Goal: Transaction & Acquisition: Purchase product/service

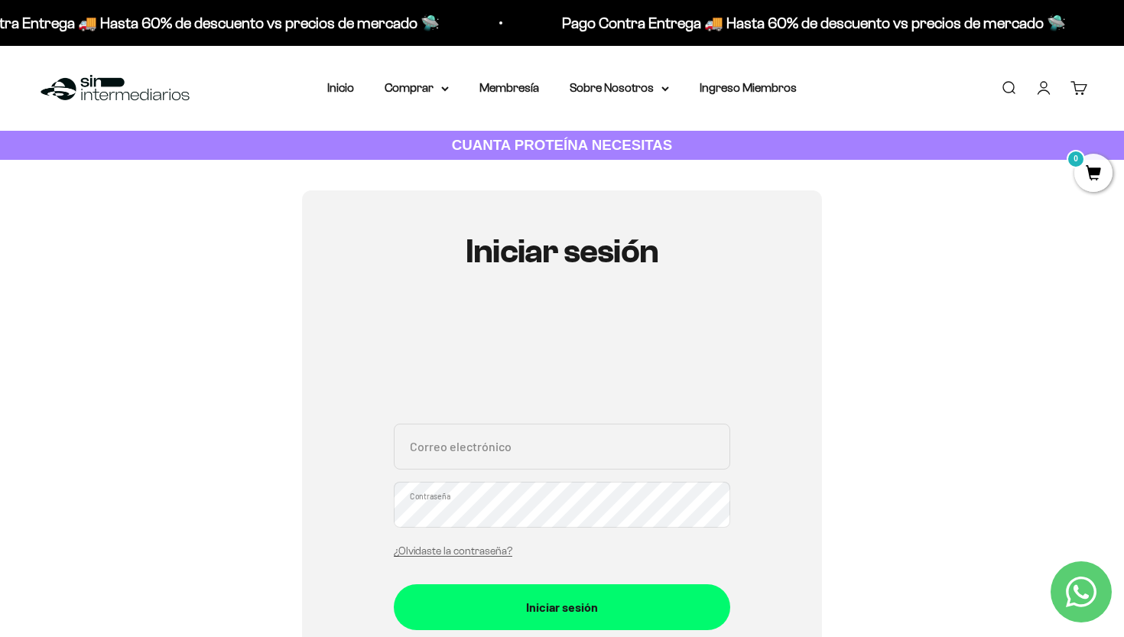
scroll to position [2, 0]
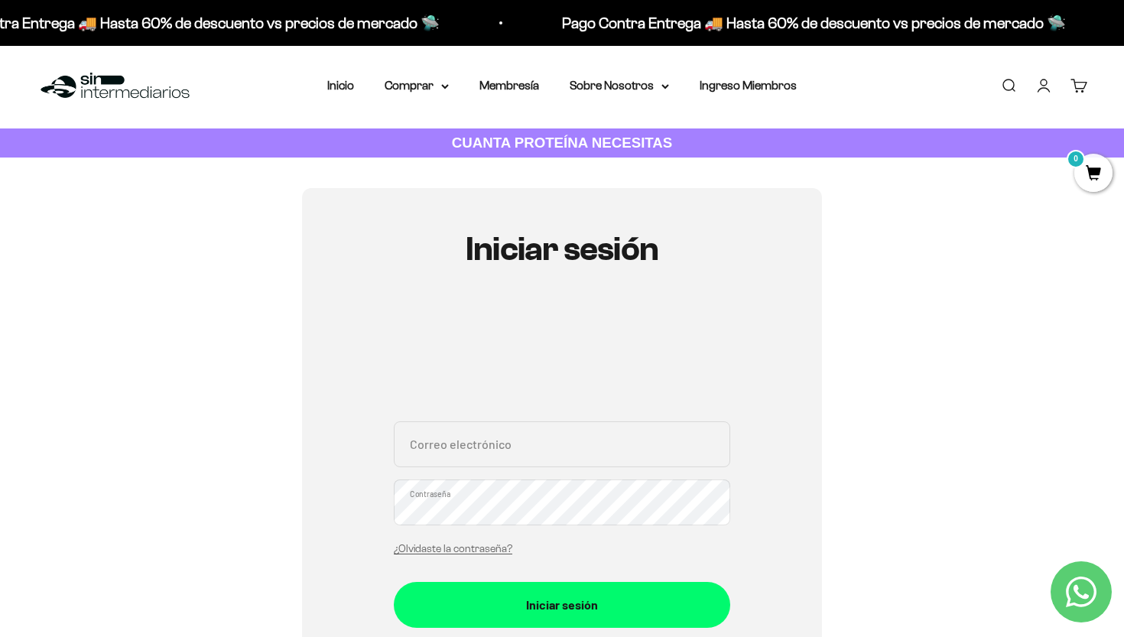
paste input "manueldmg1999@gmail.com"
type input "manueldmg1999@gmail.com"
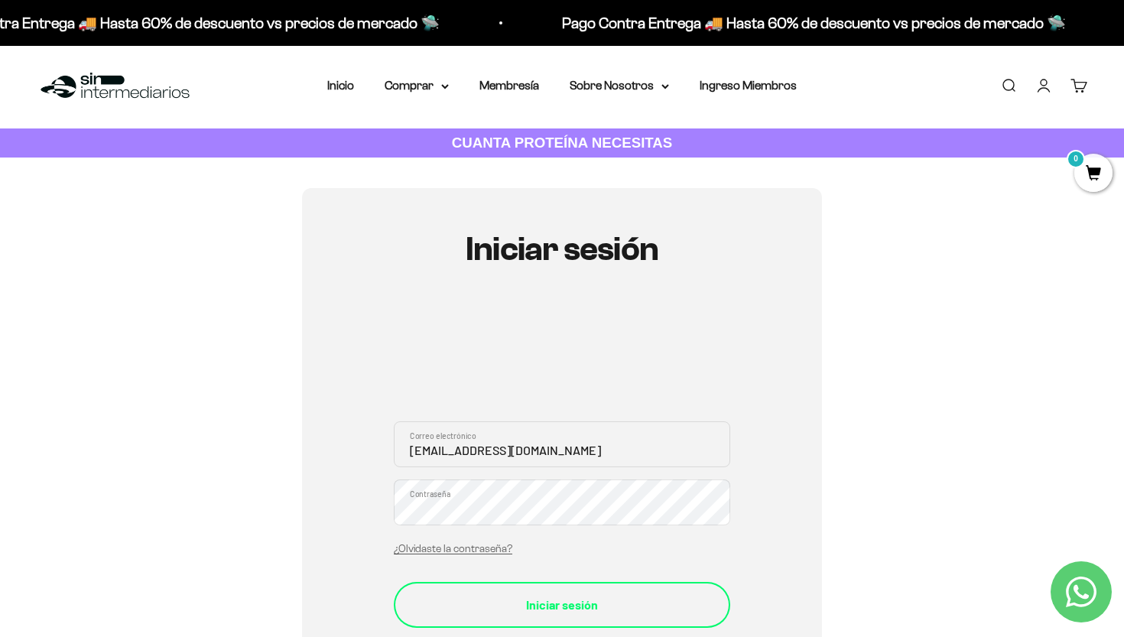
click at [531, 604] on div "Iniciar sesión" at bounding box center [561, 605] width 275 height 20
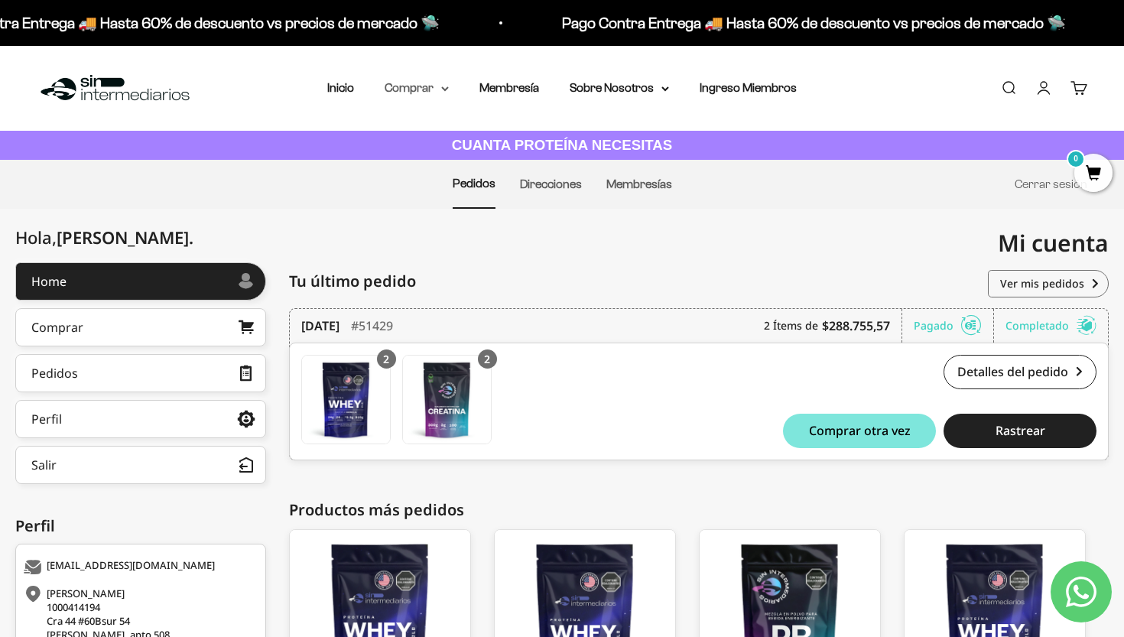
click at [413, 92] on summary "Comprar" at bounding box center [416, 88] width 64 height 20
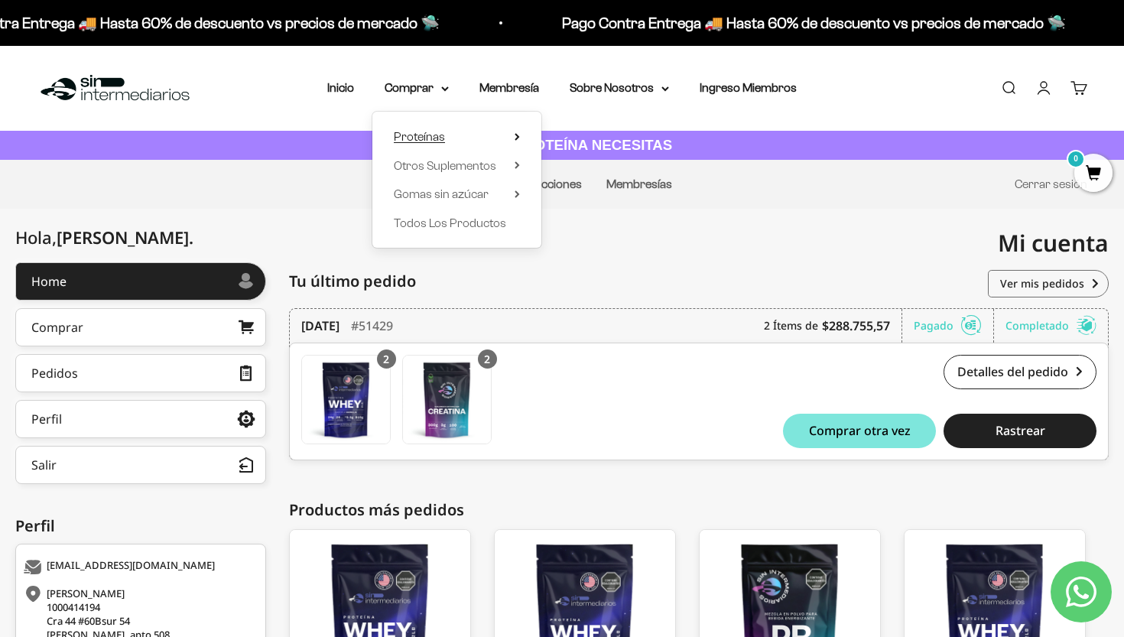
click at [420, 138] on span "Proteínas" at bounding box center [419, 136] width 51 height 13
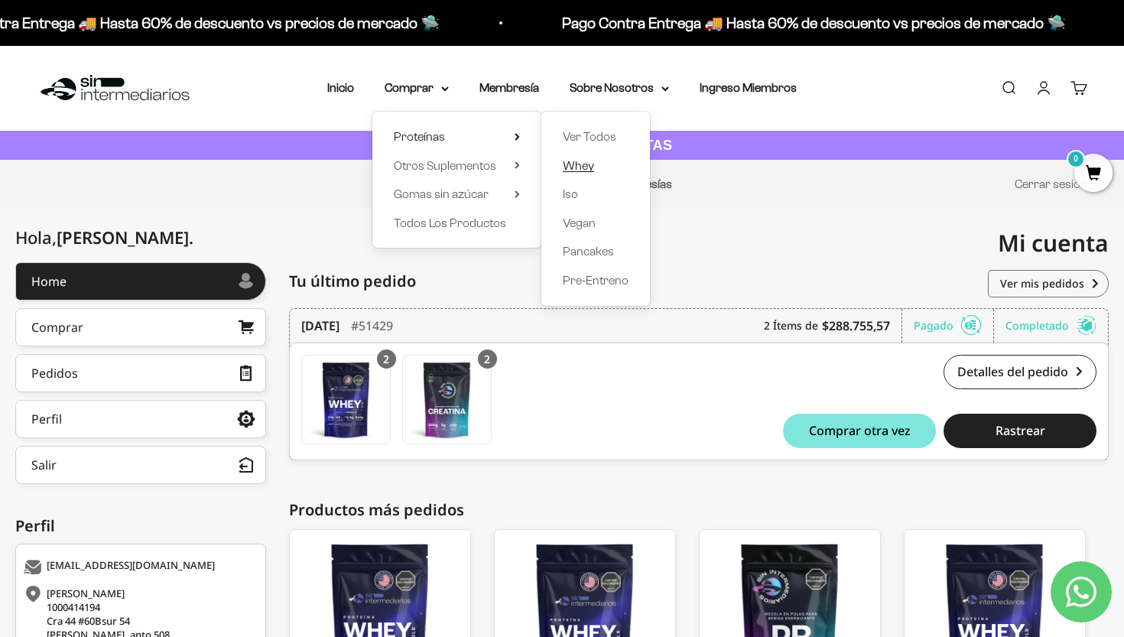
click at [585, 166] on span "Whey" at bounding box center [578, 165] width 31 height 13
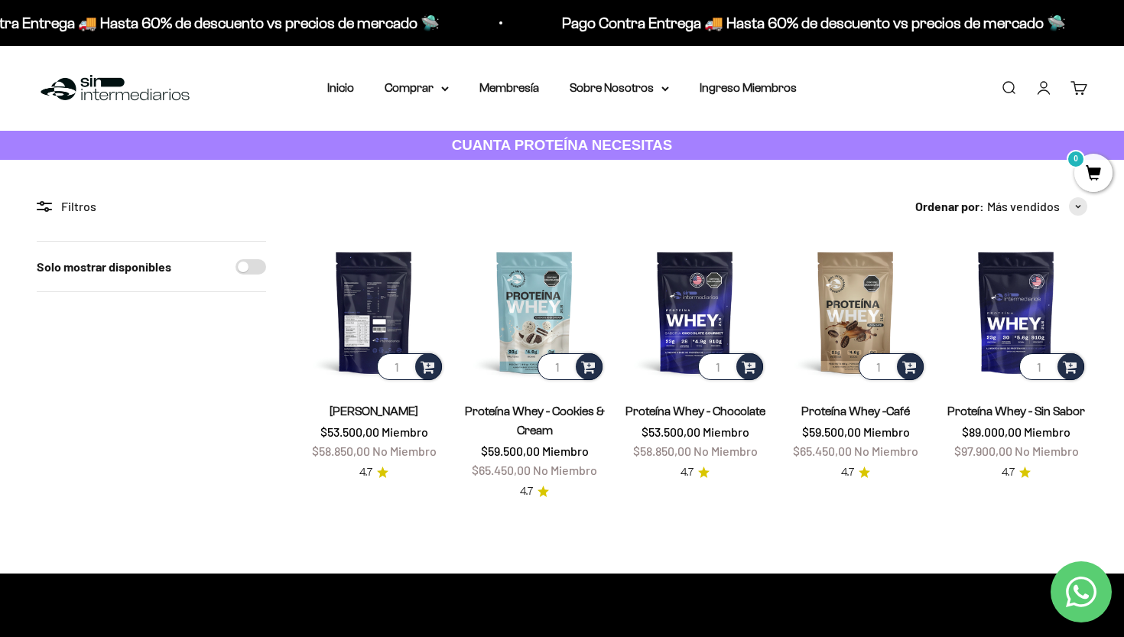
type input "2"
click at [405, 365] on input "2" at bounding box center [409, 366] width 65 height 27
click at [365, 310] on img at bounding box center [374, 312] width 142 height 142
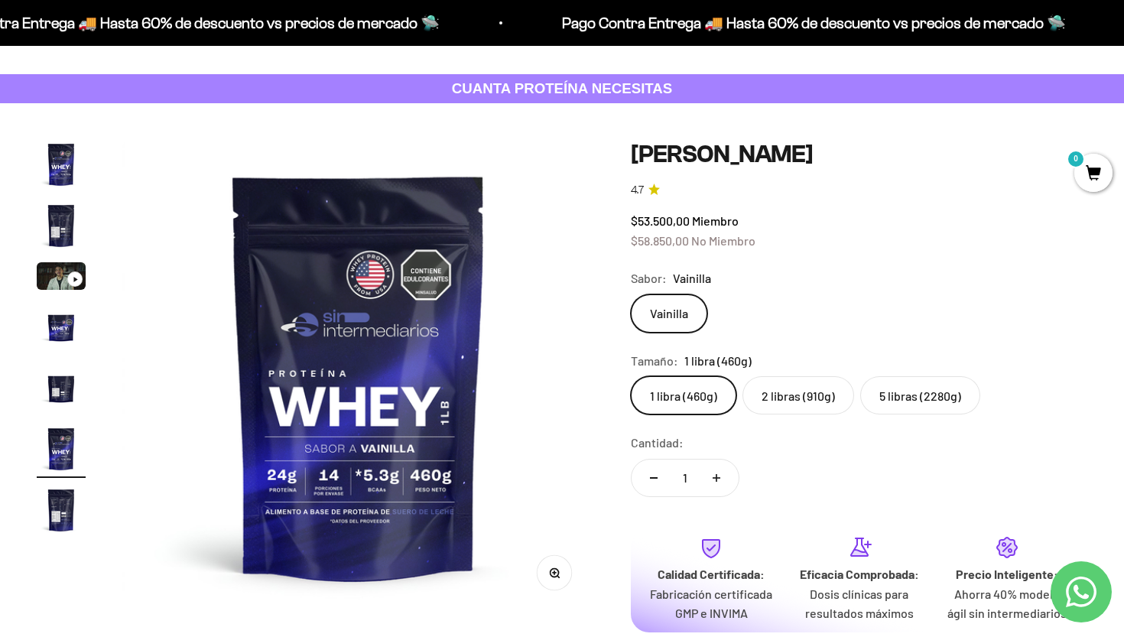
scroll to position [83, 0]
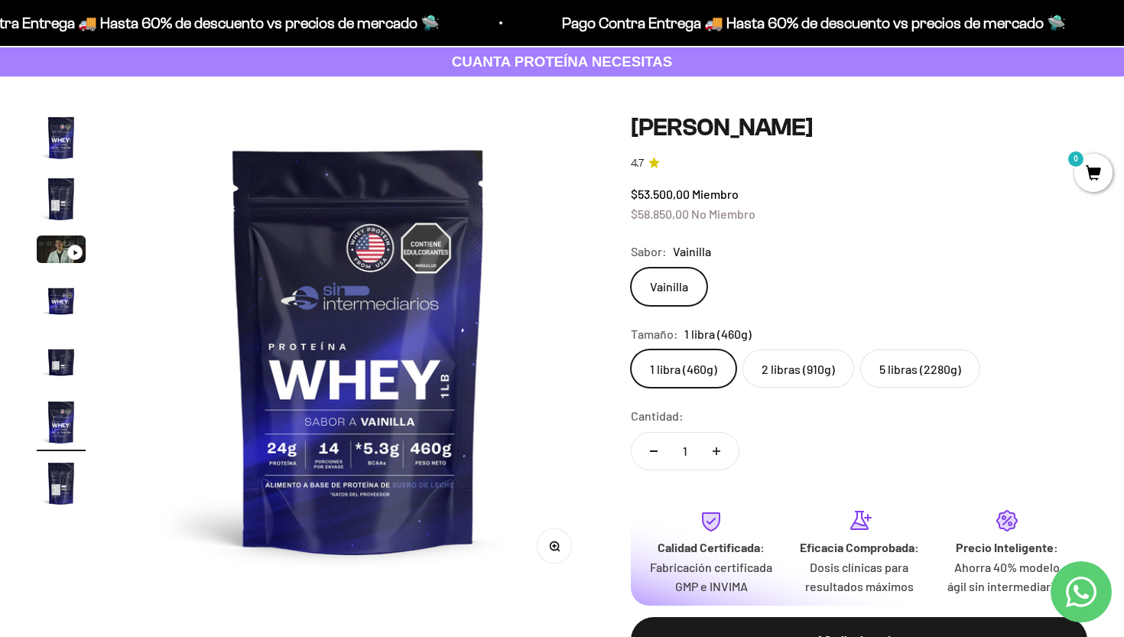
click at [803, 374] on label "2 libras (910g)" at bounding box center [798, 368] width 112 height 38
click at [631, 349] on input "2 libras (910g)" at bounding box center [630, 349] width 1 height 1
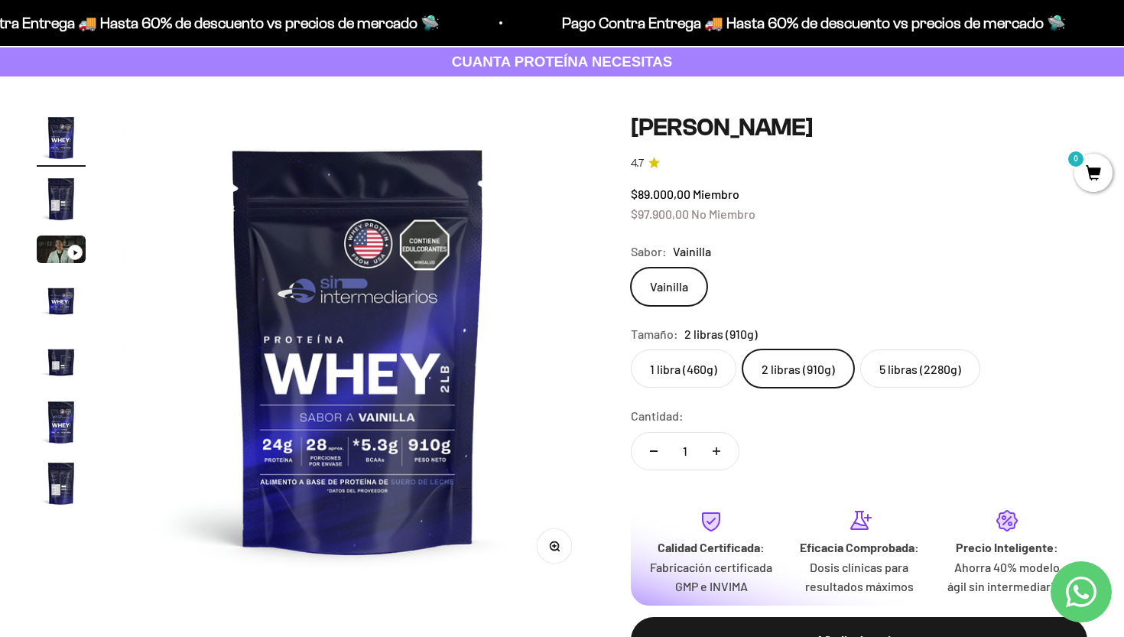
click at [680, 365] on label "1 libra (460g)" at bounding box center [683, 368] width 105 height 38
click at [631, 349] on input "1 libra (460g)" at bounding box center [630, 349] width 1 height 1
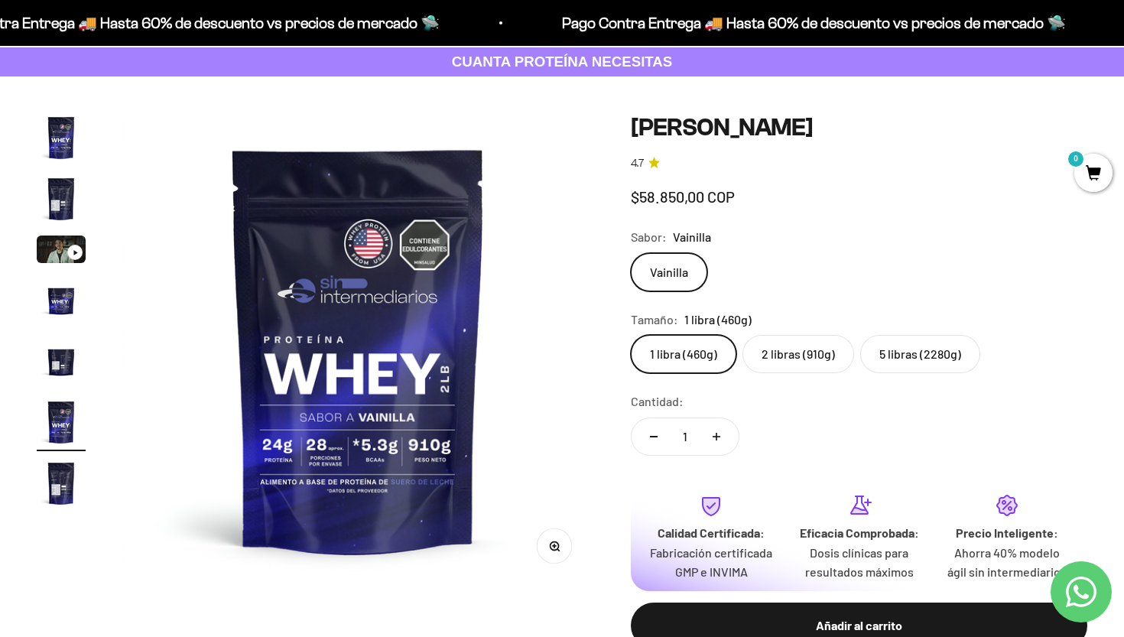
scroll to position [0, 2450]
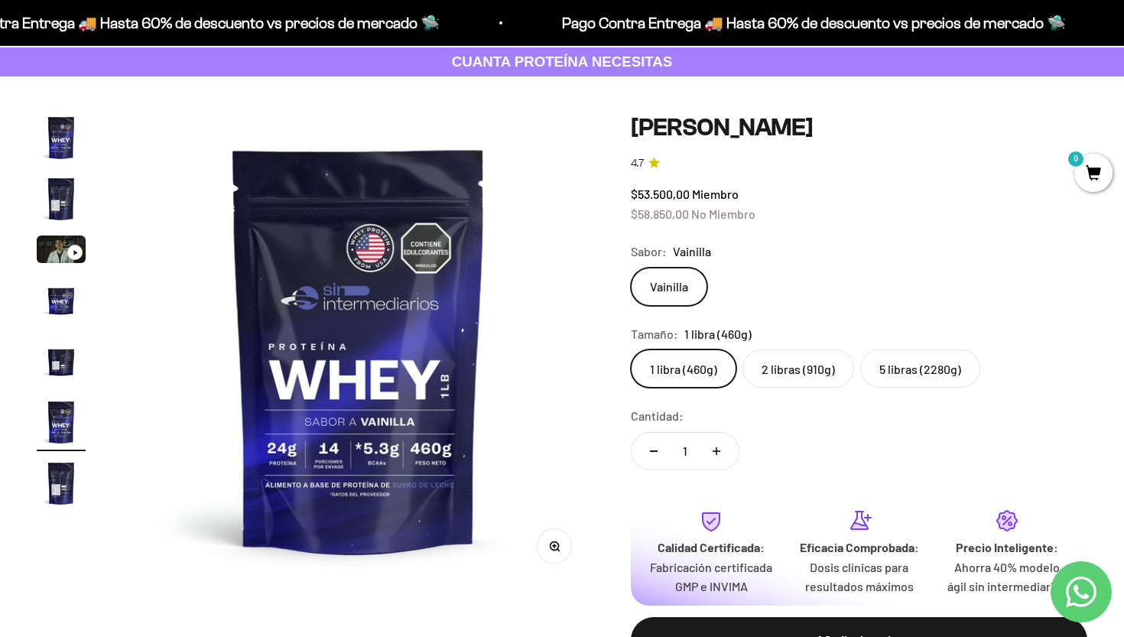
click at [810, 365] on label "2 libras (910g)" at bounding box center [798, 368] width 112 height 38
click at [631, 349] on input "2 libras (910g)" at bounding box center [630, 349] width 1 height 1
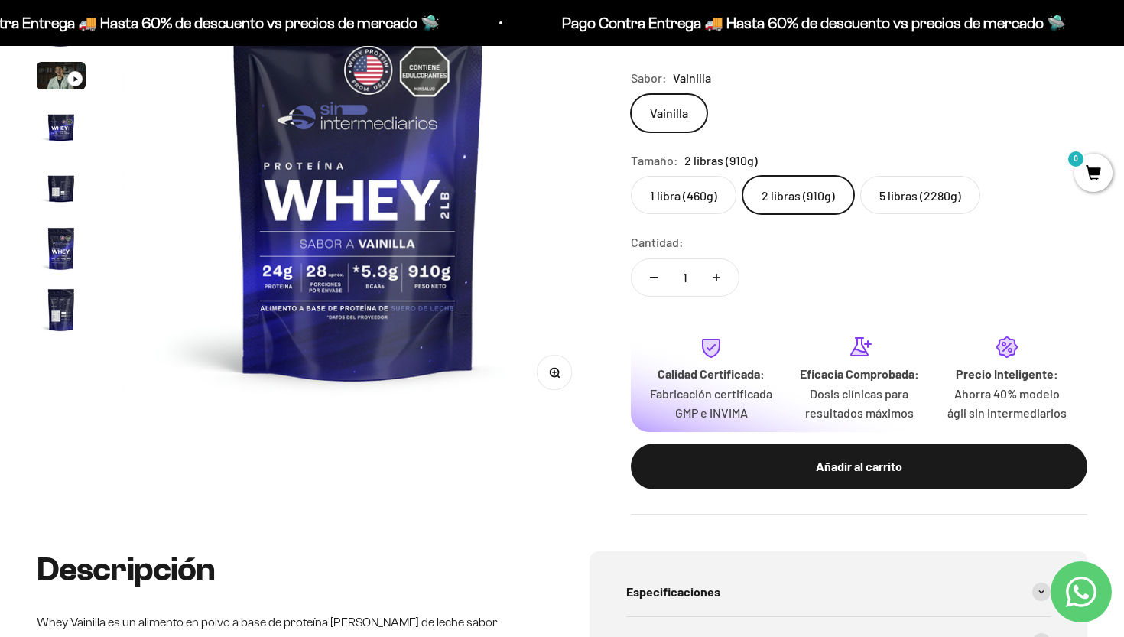
scroll to position [268, 0]
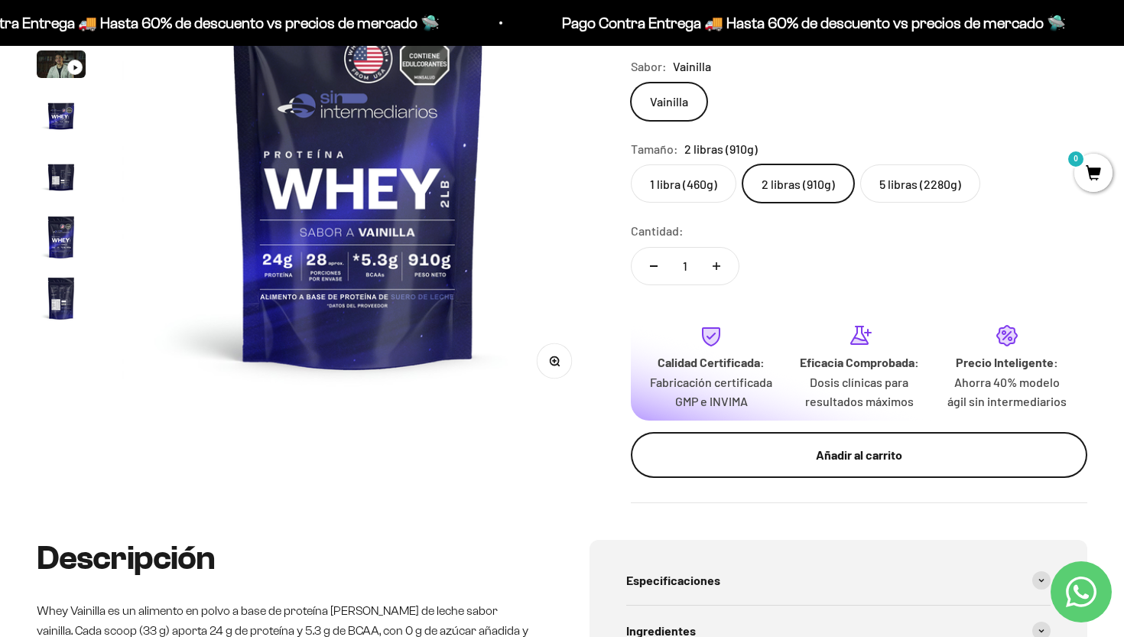
click at [829, 465] on div "Añadir al carrito" at bounding box center [858, 455] width 395 height 20
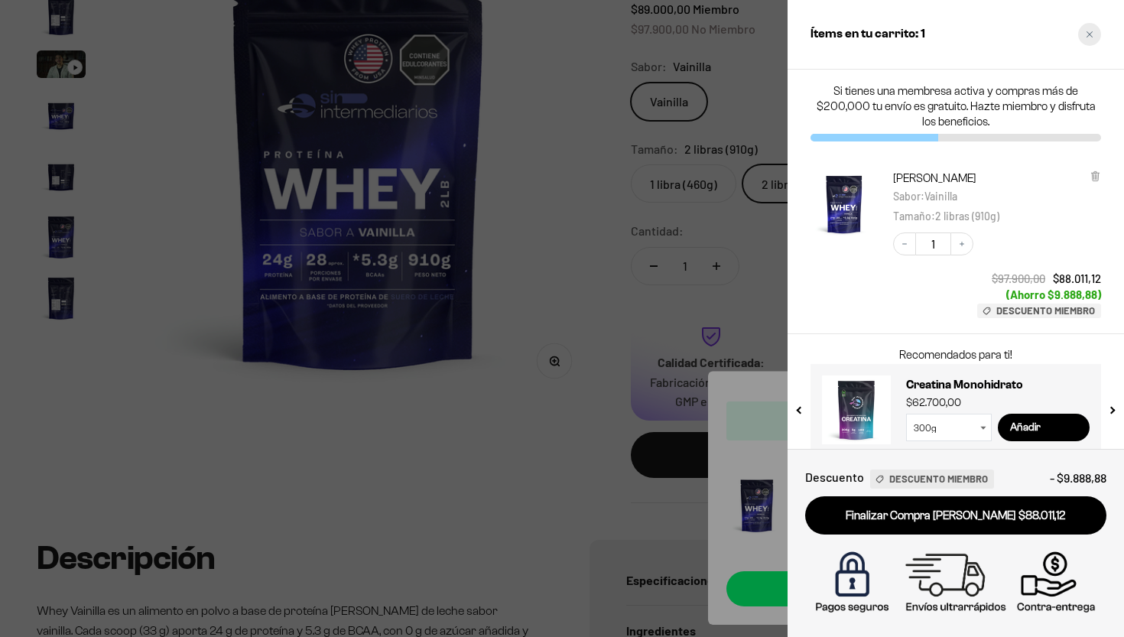
click at [1087, 32] on icon "Close cart" at bounding box center [1089, 34] width 6 height 6
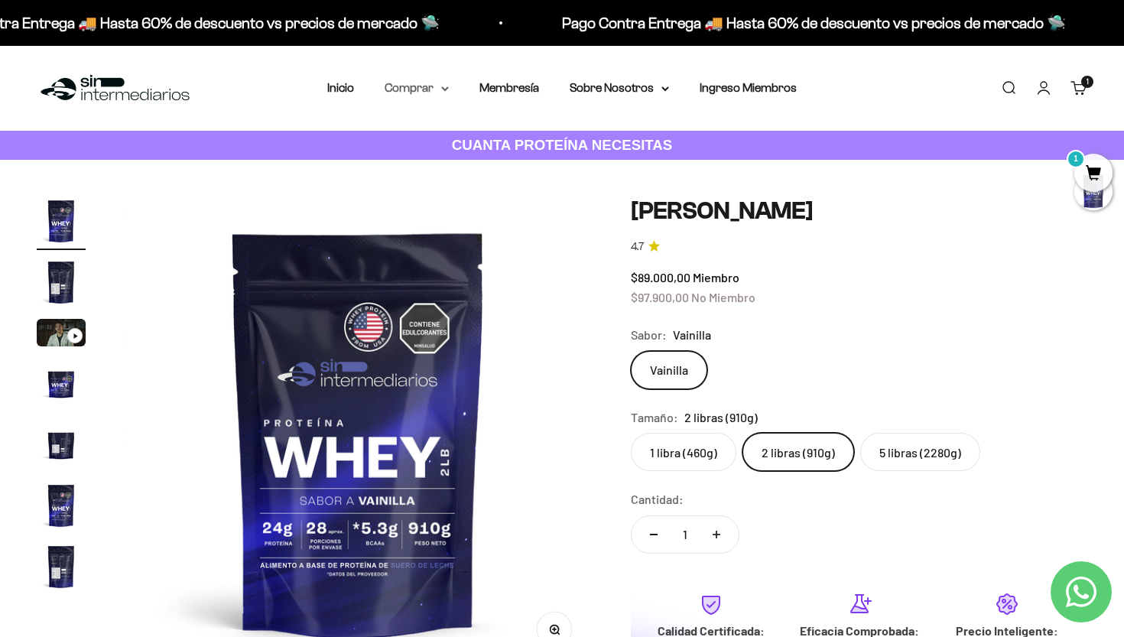
scroll to position [0, 0]
click at [424, 89] on summary "Comprar" at bounding box center [416, 88] width 64 height 20
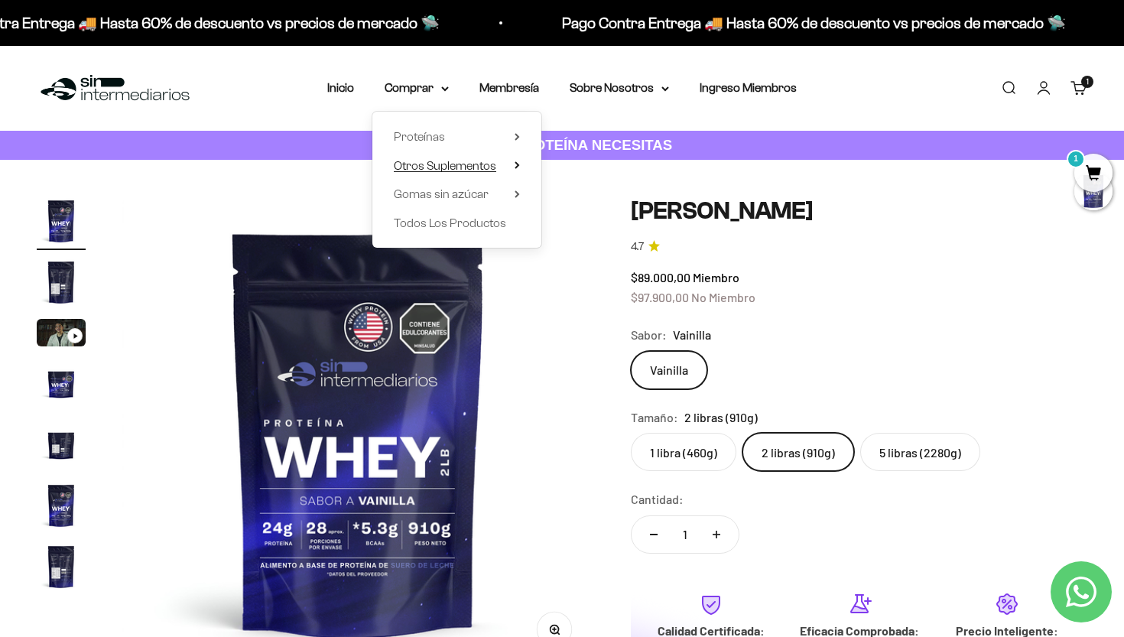
click at [443, 161] on span "Otros Suplementos" at bounding box center [445, 165] width 102 height 13
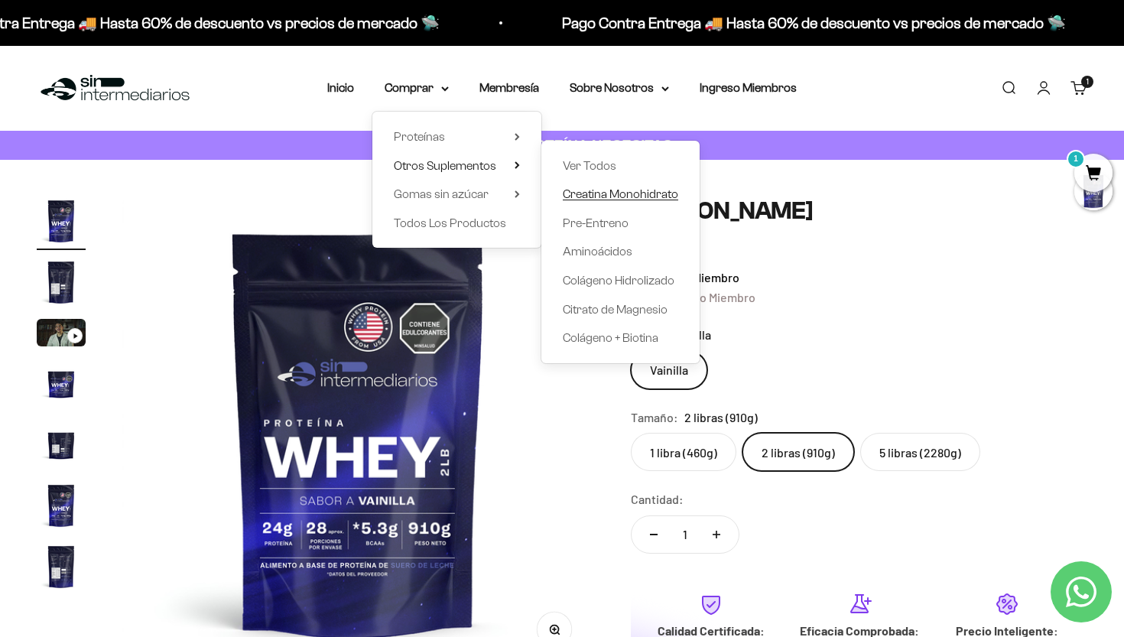
click at [563, 193] on span "Creatina Monohidrato" at bounding box center [620, 193] width 115 height 13
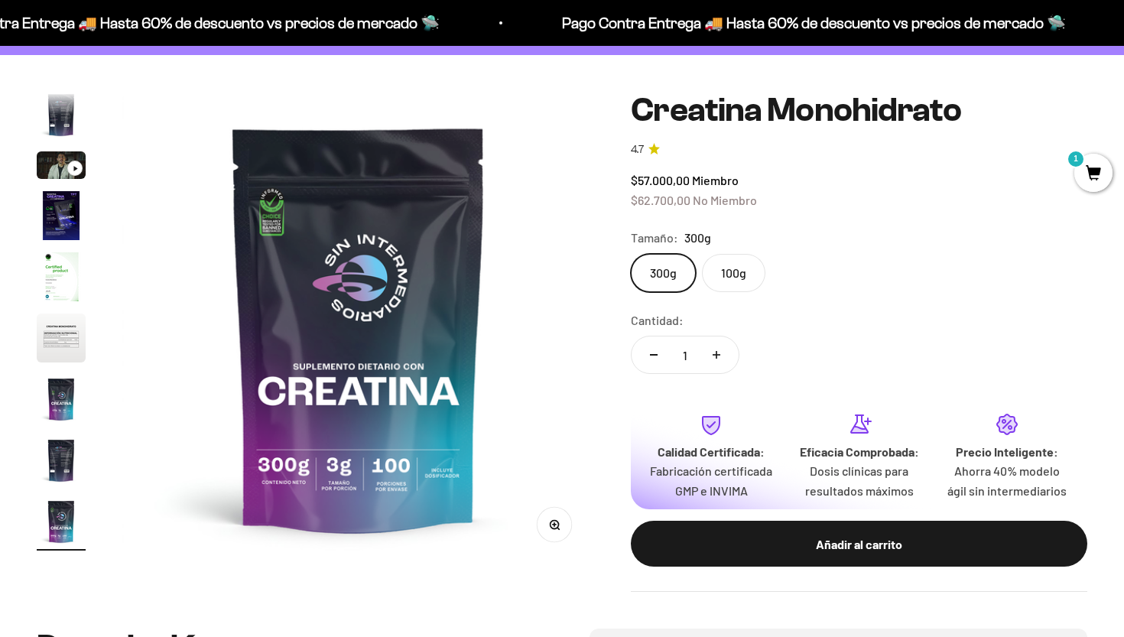
scroll to position [105, 0]
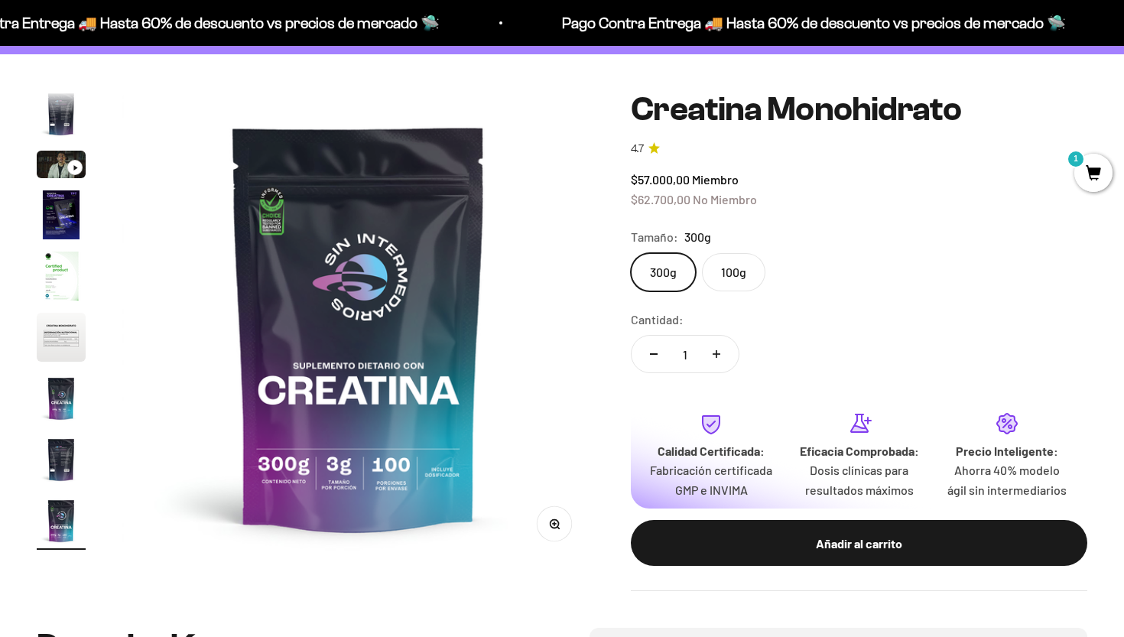
click at [736, 287] on label "100g" at bounding box center [733, 272] width 63 height 38
click at [631, 253] on input "100g" at bounding box center [630, 252] width 1 height 1
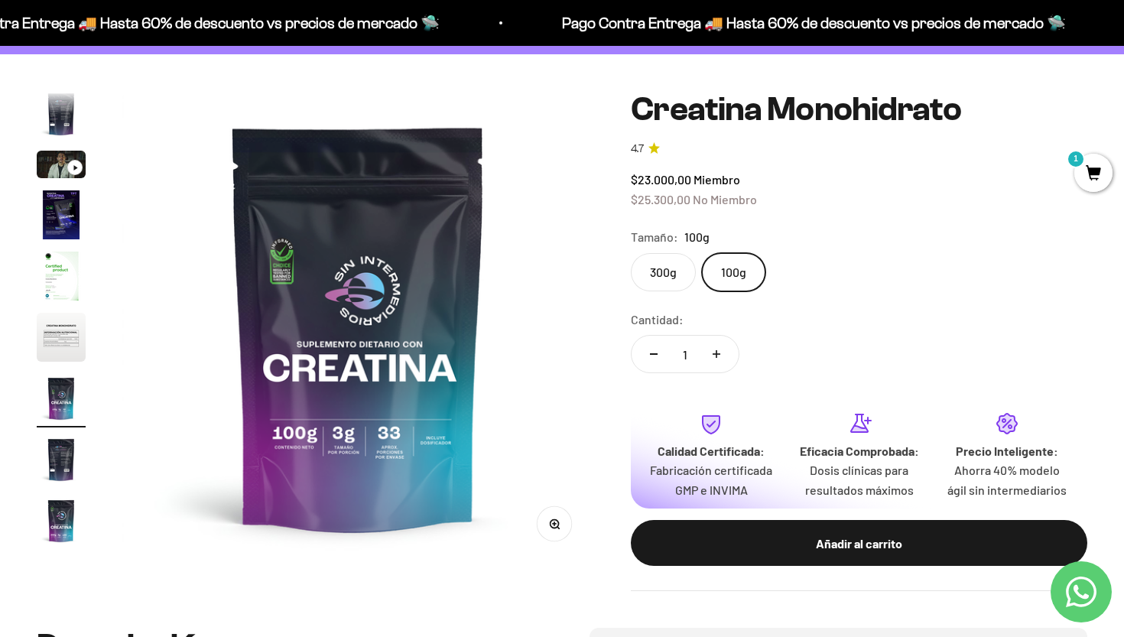
click at [673, 267] on label "300g" at bounding box center [663, 272] width 65 height 38
click at [631, 253] on input "300g" at bounding box center [630, 252] width 1 height 1
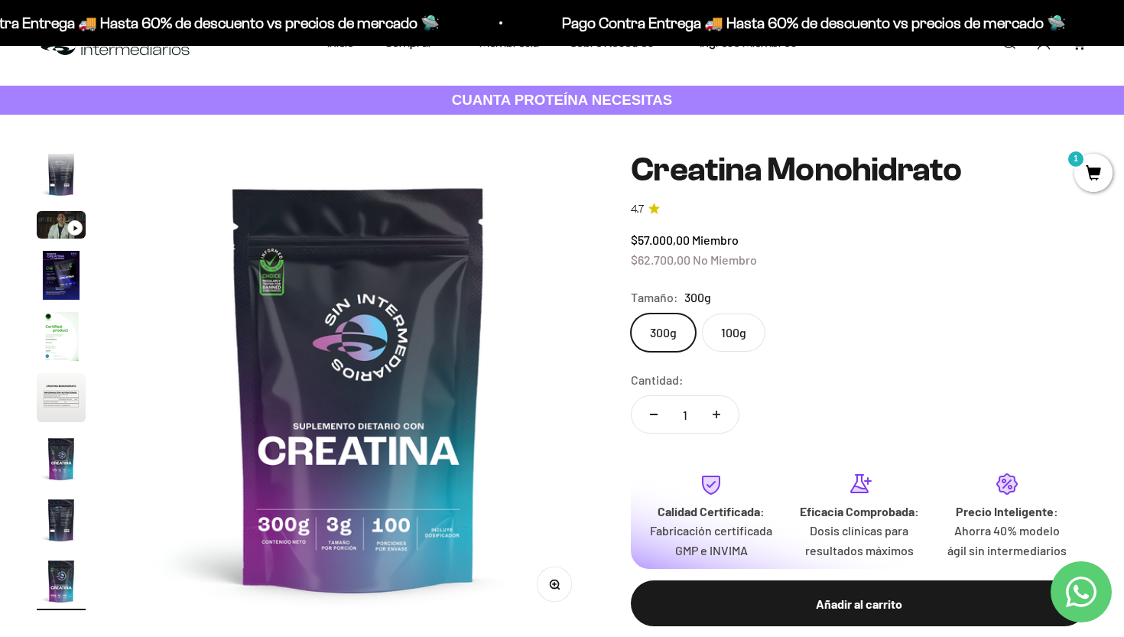
scroll to position [60, 0]
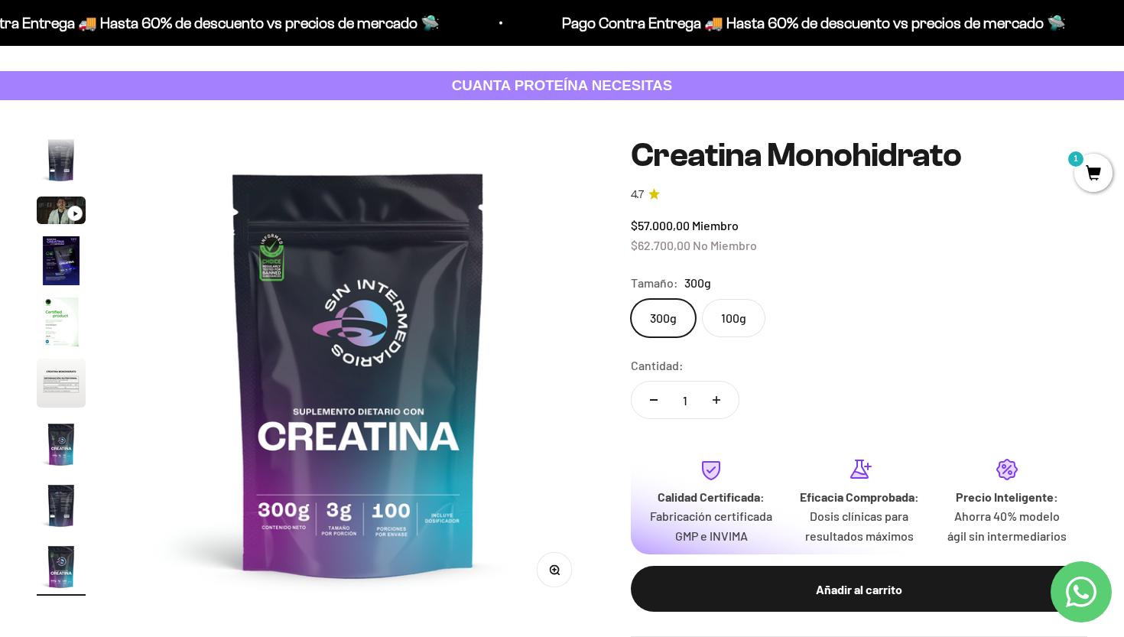
click at [718, 396] on icon "Aumentar cantidad" at bounding box center [716, 400] width 8 height 8
type input "2"
click at [738, 322] on label "100g" at bounding box center [733, 318] width 63 height 38
click at [631, 299] on input "100g" at bounding box center [630, 298] width 1 height 1
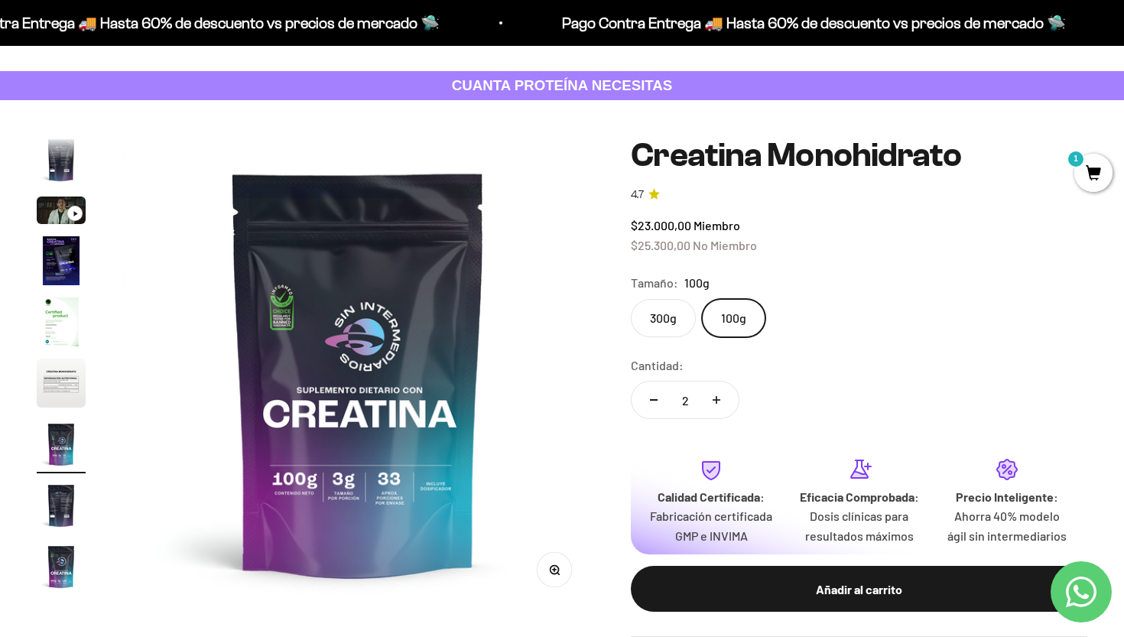
click at [662, 314] on label "300g" at bounding box center [663, 318] width 65 height 38
click at [631, 299] on input "300g" at bounding box center [630, 298] width 1 height 1
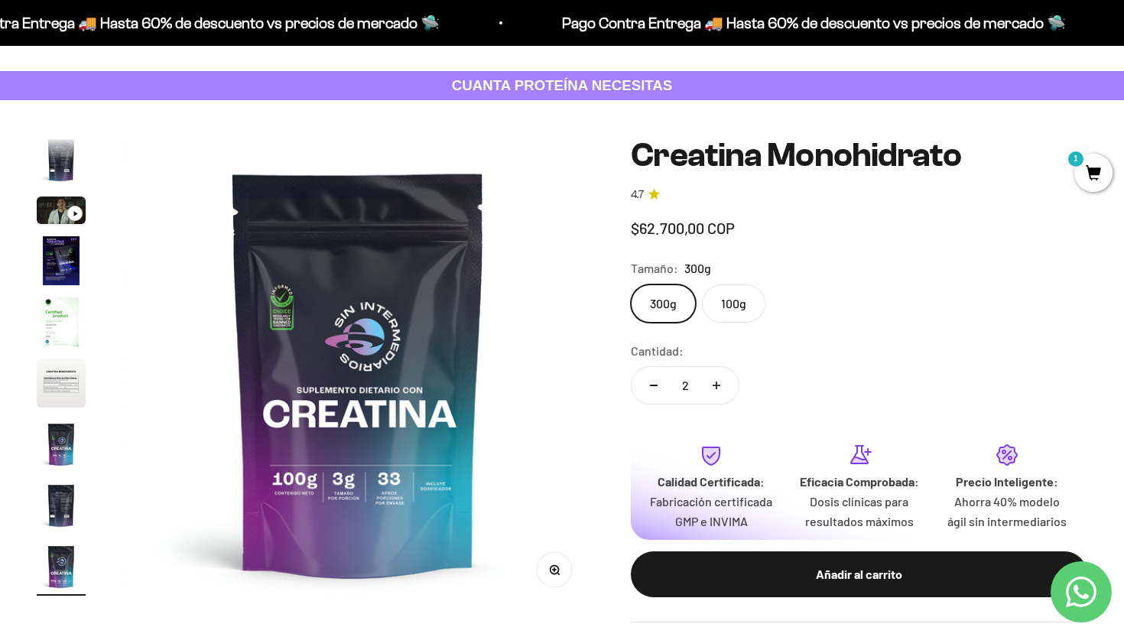
scroll to position [0, 3921]
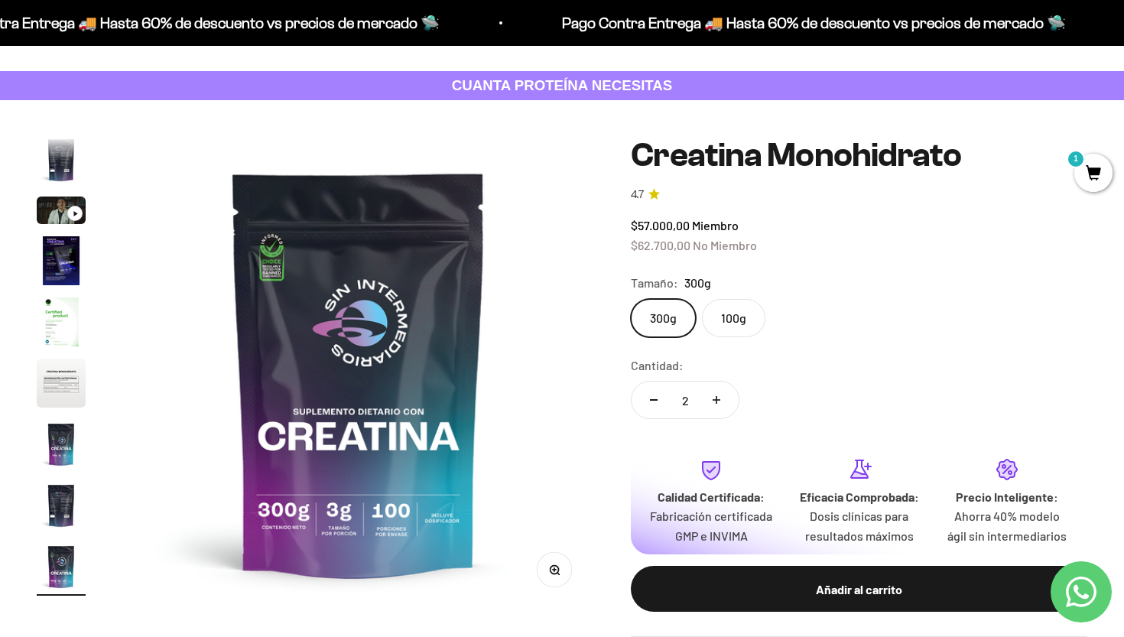
click at [731, 312] on label "100g" at bounding box center [733, 318] width 63 height 38
click at [631, 299] on input "100g" at bounding box center [630, 298] width 1 height 1
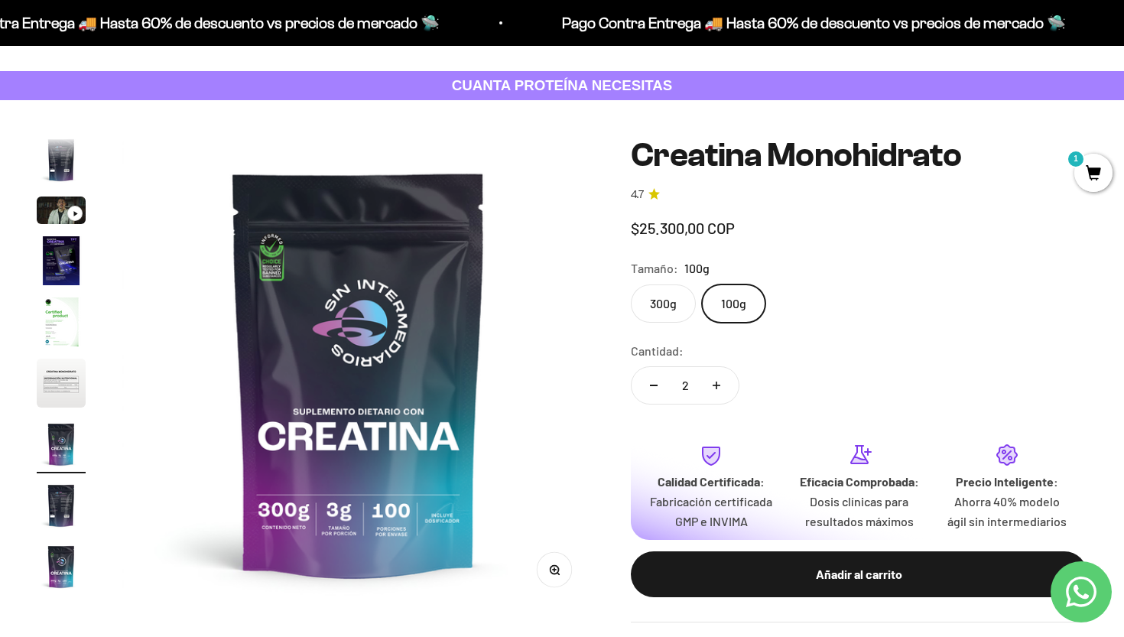
scroll to position [0, 2941]
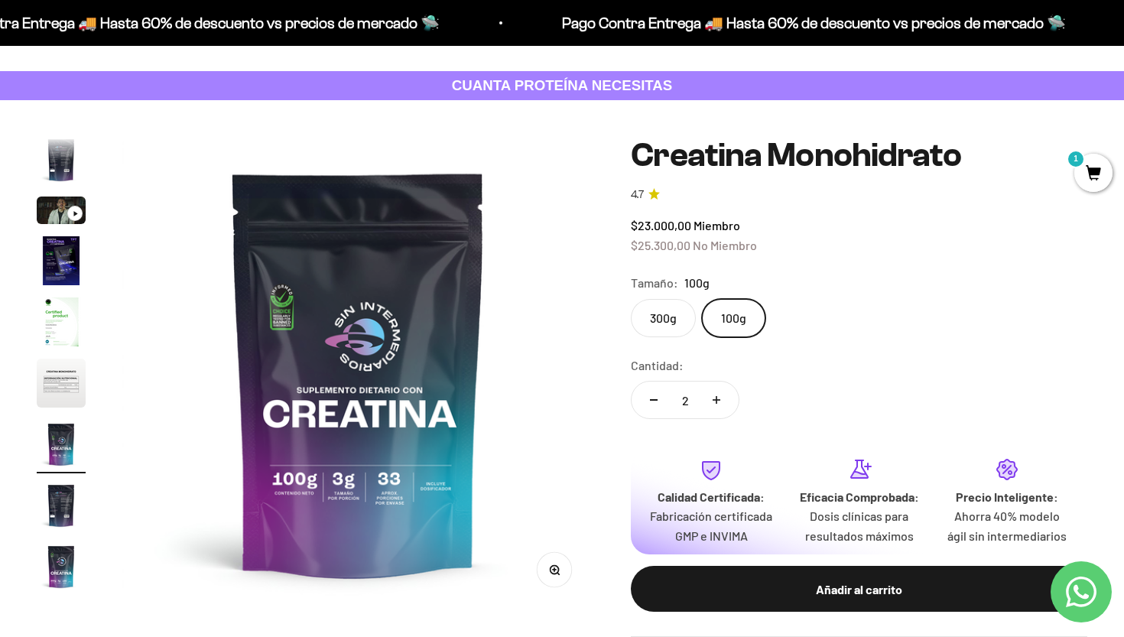
click at [670, 325] on label "300g" at bounding box center [663, 318] width 65 height 38
click at [631, 299] on input "300g" at bounding box center [630, 298] width 1 height 1
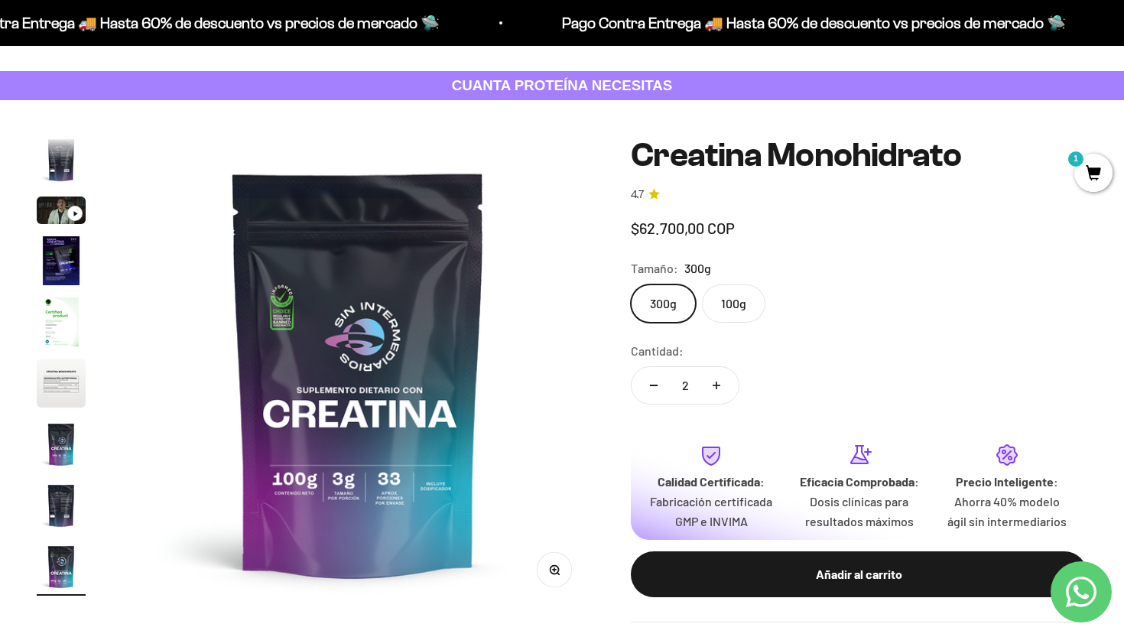
scroll to position [0, 3921]
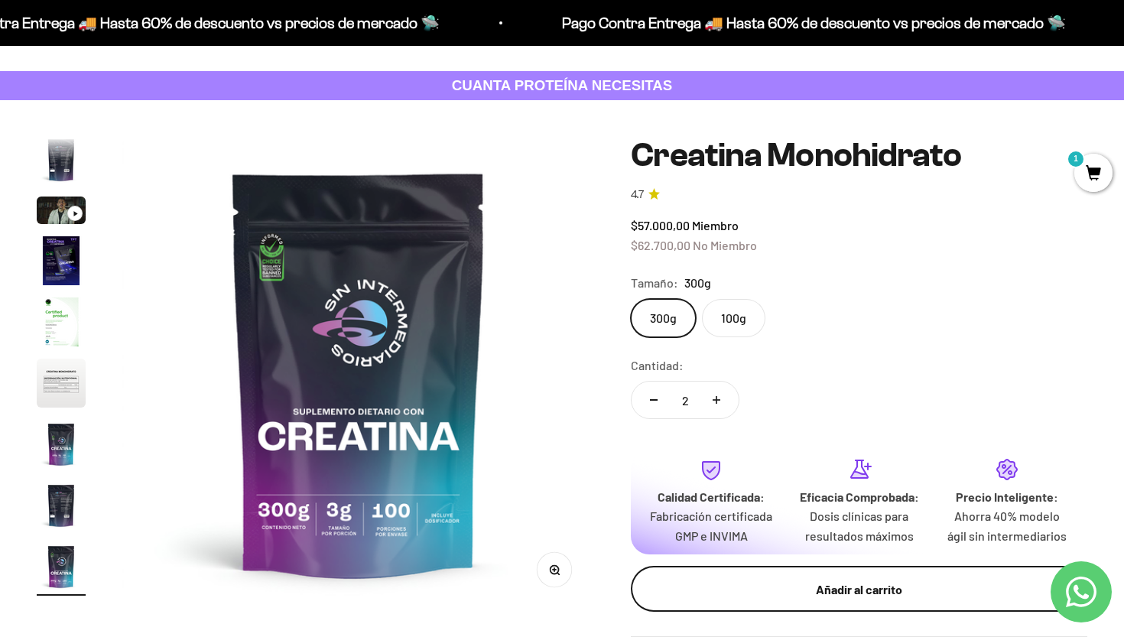
click at [799, 592] on div "Añadir al carrito" at bounding box center [858, 589] width 395 height 20
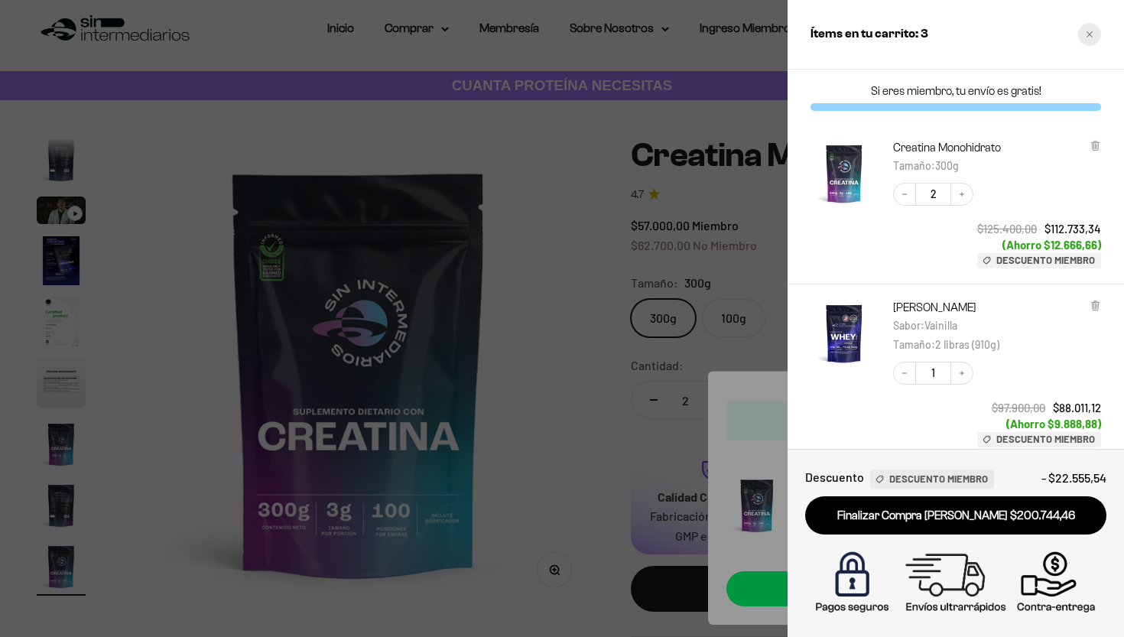
click at [1089, 33] on icon "Close cart" at bounding box center [1089, 35] width 8 height 8
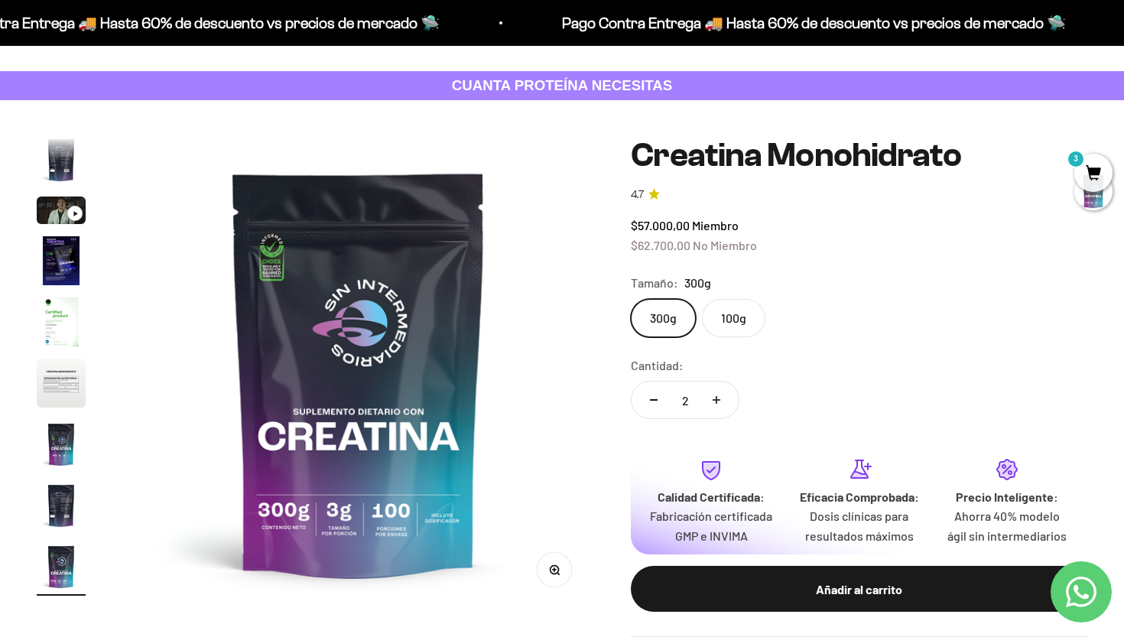
click at [744, 318] on label "100g" at bounding box center [733, 318] width 63 height 38
click at [631, 299] on input "100g" at bounding box center [630, 298] width 1 height 1
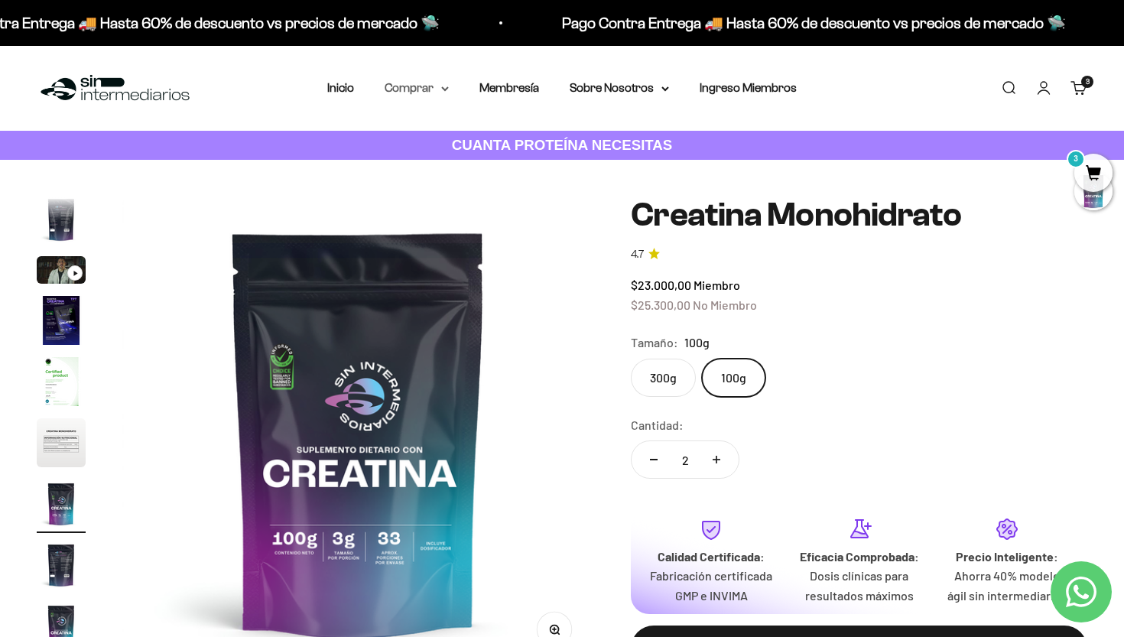
click at [439, 84] on summary "Comprar" at bounding box center [416, 88] width 64 height 20
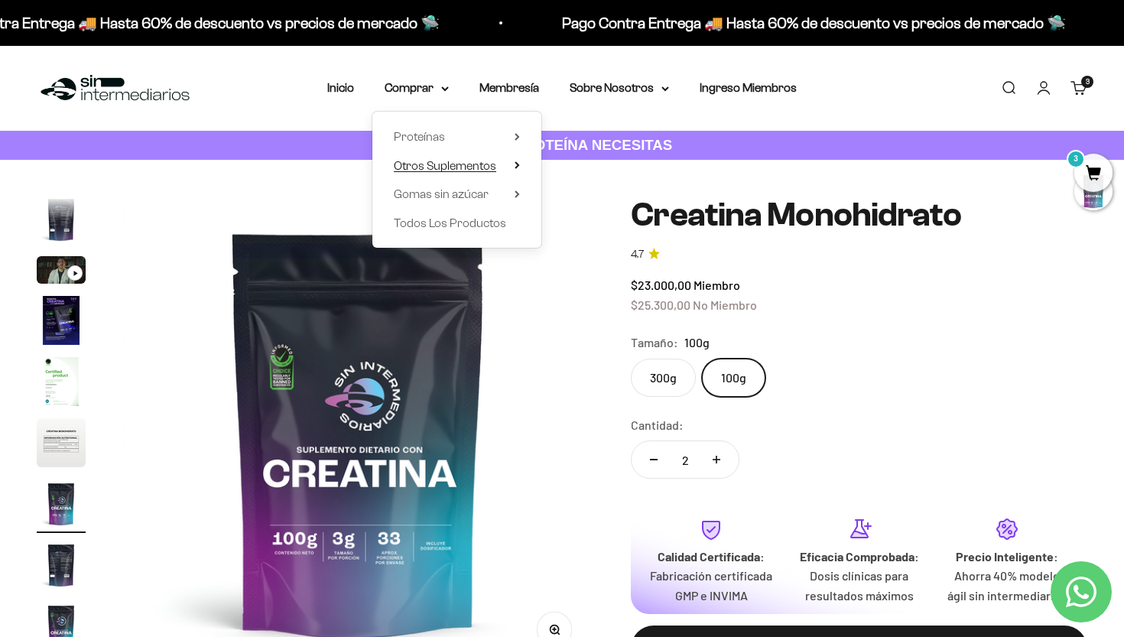
click at [459, 161] on span "Otros Suplementos" at bounding box center [445, 165] width 102 height 13
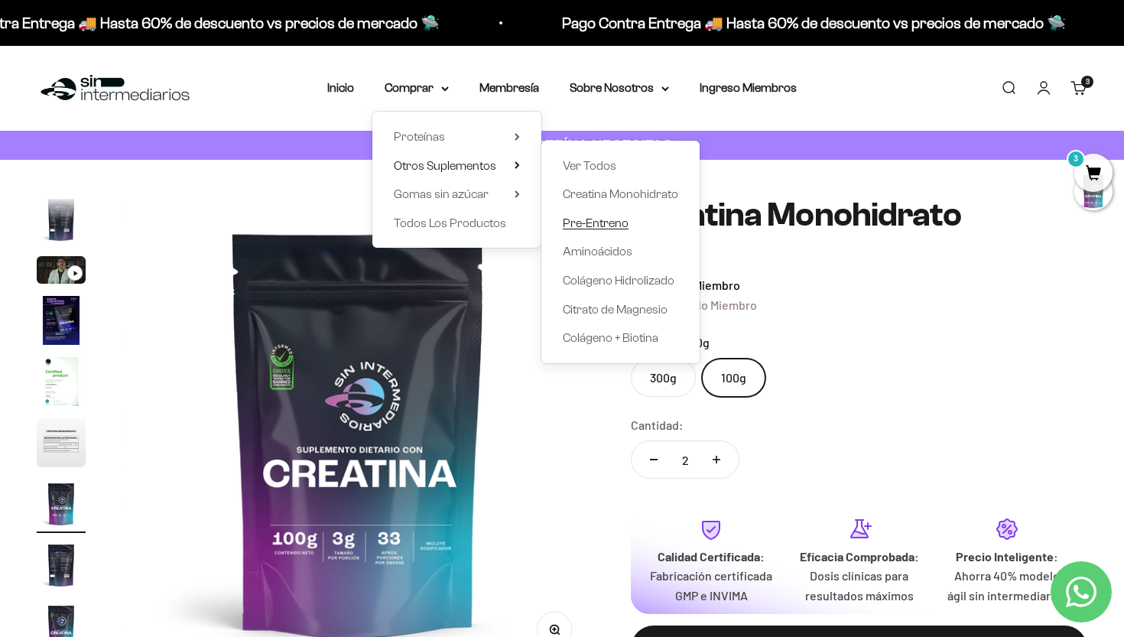
click at [567, 222] on span "Pre-Entreno" at bounding box center [596, 222] width 66 height 13
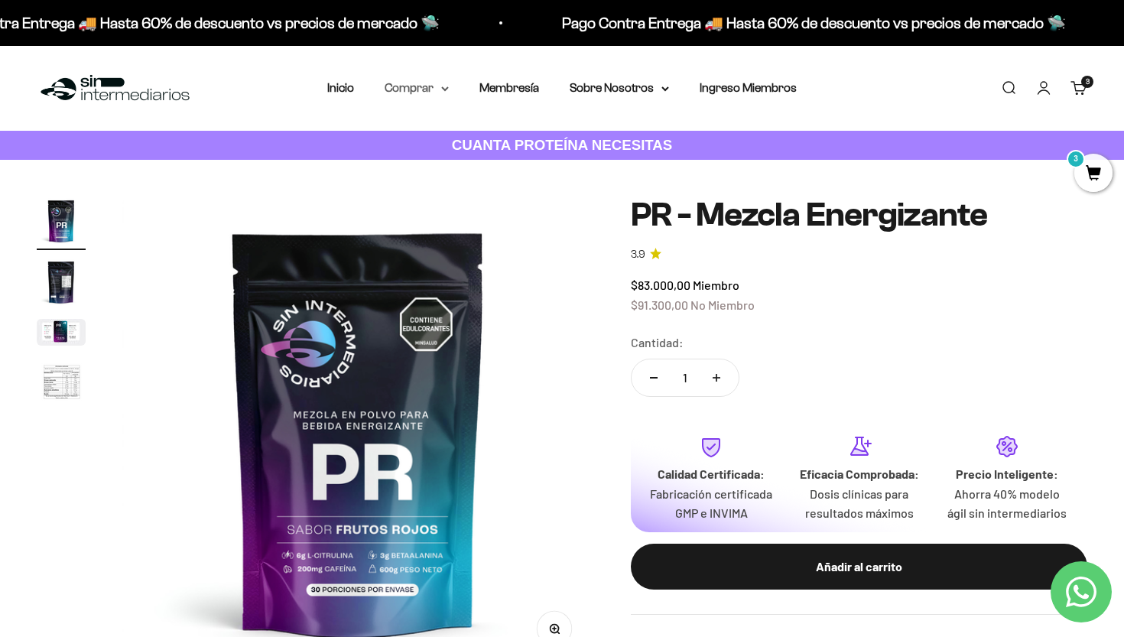
click at [427, 92] on summary "Comprar" at bounding box center [416, 88] width 64 height 20
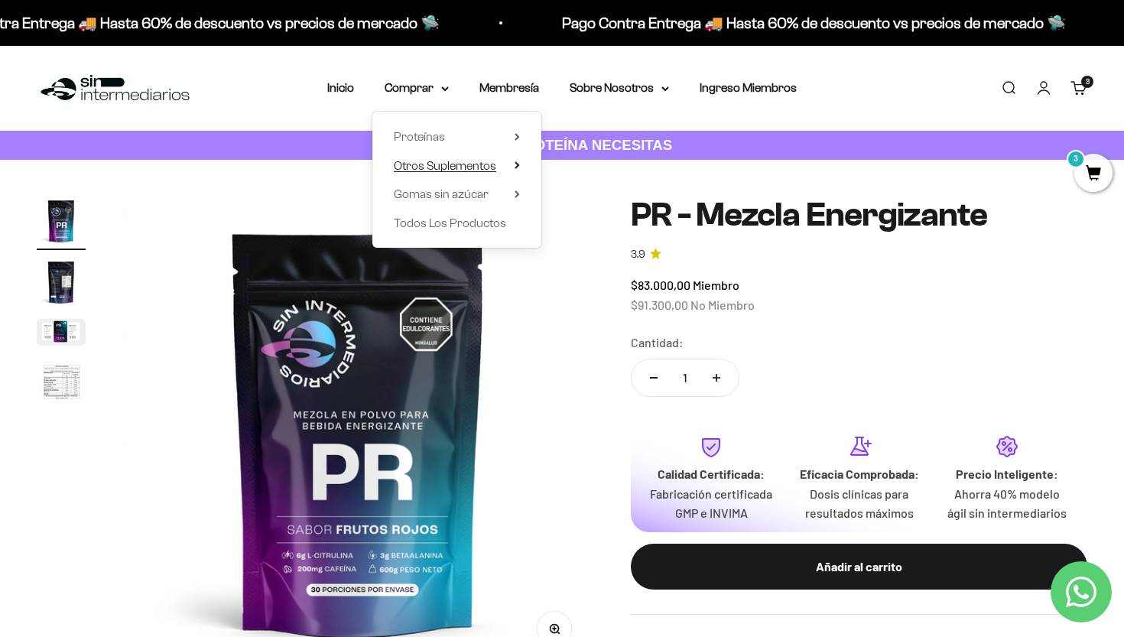
click at [457, 162] on span "Otros Suplementos" at bounding box center [445, 165] width 102 height 13
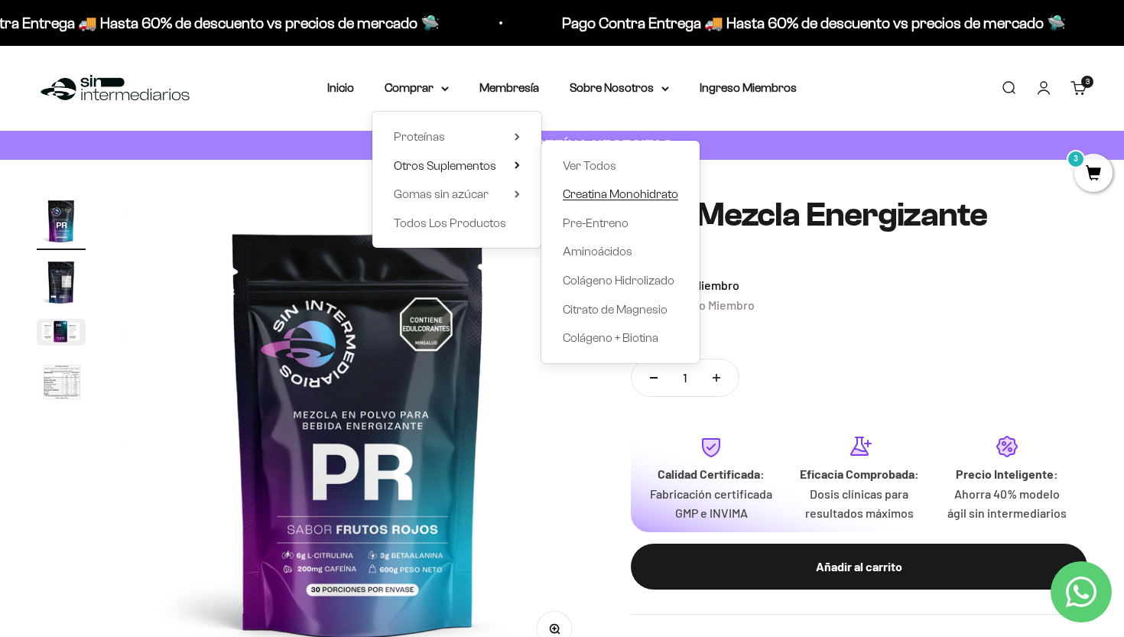
click at [563, 188] on span "Creatina Monohidrato" at bounding box center [620, 193] width 115 height 13
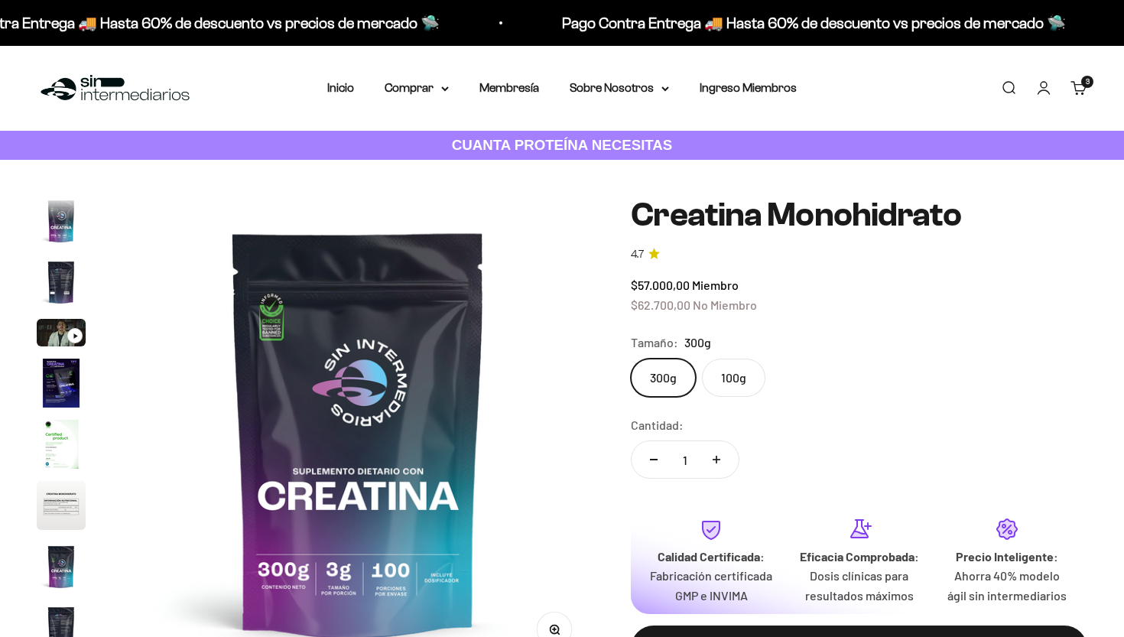
scroll to position [63, 0]
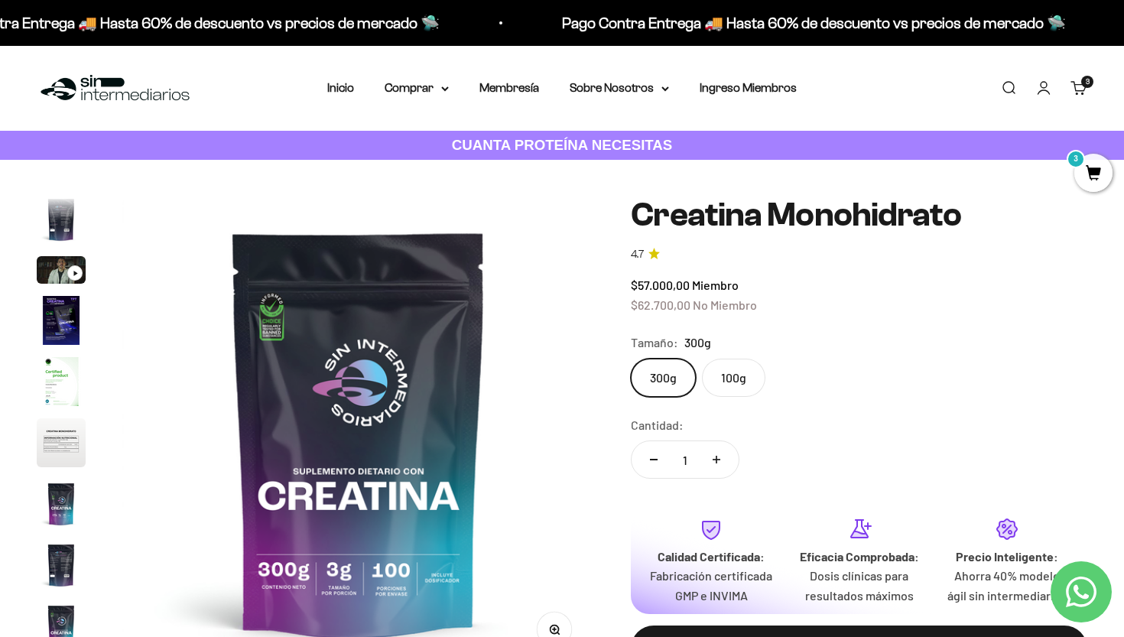
click at [741, 382] on label "100g" at bounding box center [733, 377] width 63 height 38
click at [631, 358] on input "100g" at bounding box center [630, 358] width 1 height 1
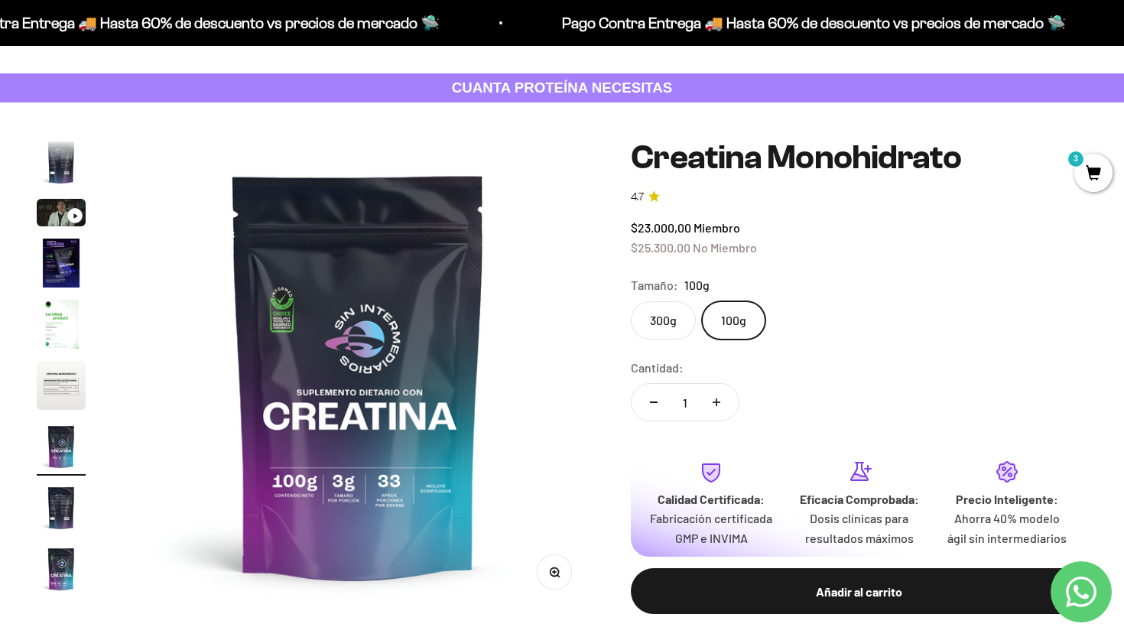
scroll to position [69, 0]
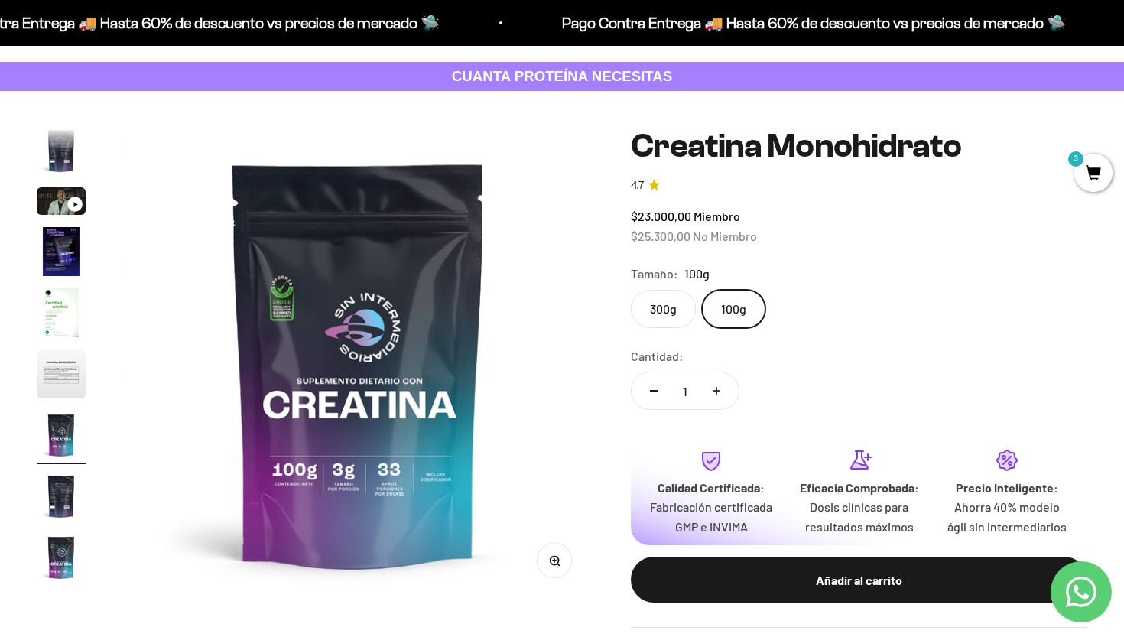
click at [660, 312] on label "300g" at bounding box center [663, 309] width 65 height 38
click at [631, 290] on input "300g" at bounding box center [630, 289] width 1 height 1
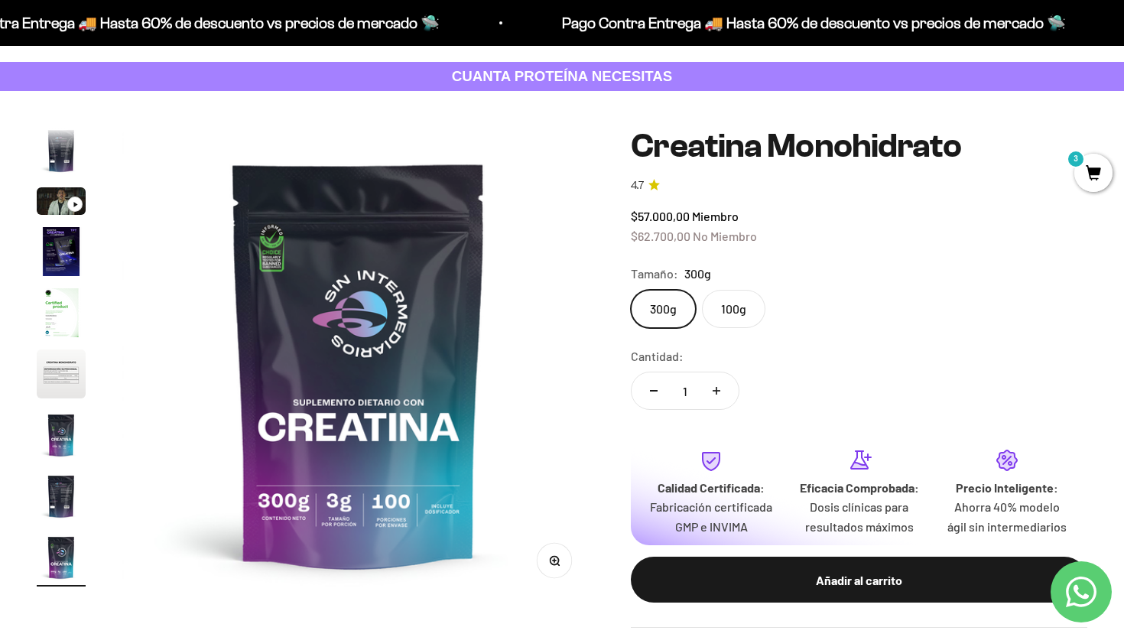
click at [725, 319] on label "100g" at bounding box center [733, 309] width 63 height 38
click at [631, 290] on input "100g" at bounding box center [630, 289] width 1 height 1
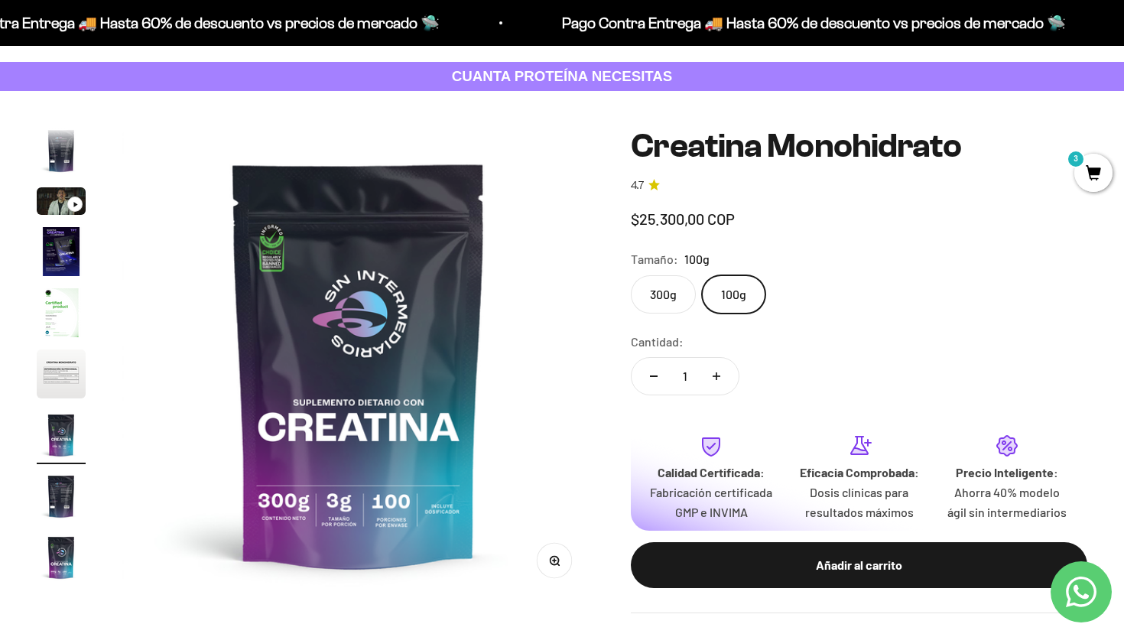
scroll to position [0, 2941]
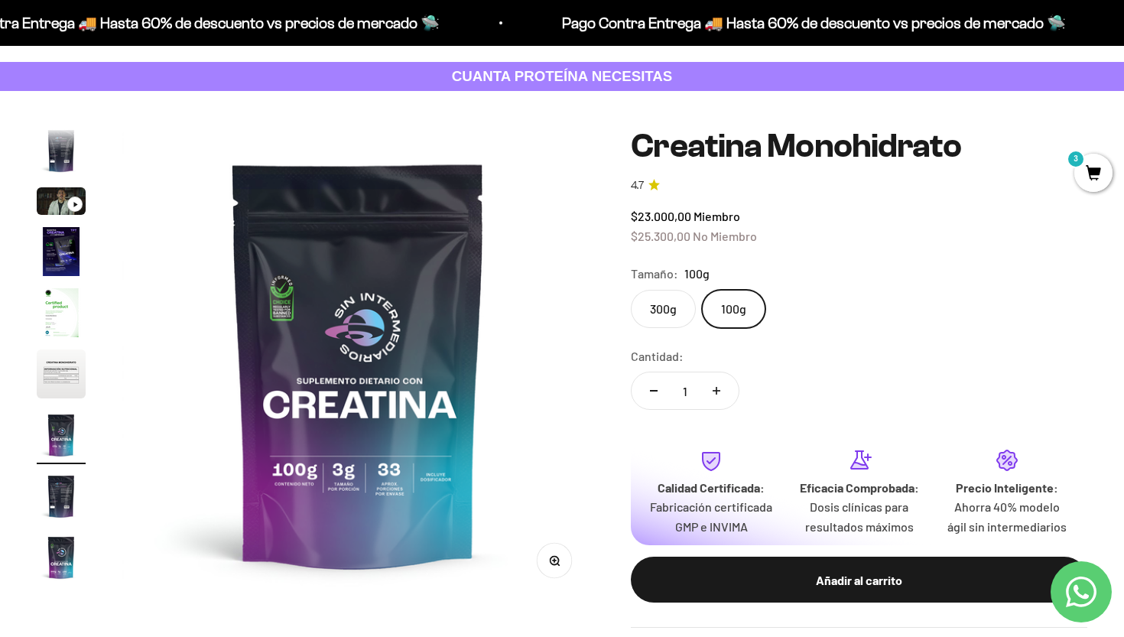
click at [679, 310] on label "300g" at bounding box center [663, 309] width 65 height 38
click at [631, 290] on input "300g" at bounding box center [630, 289] width 1 height 1
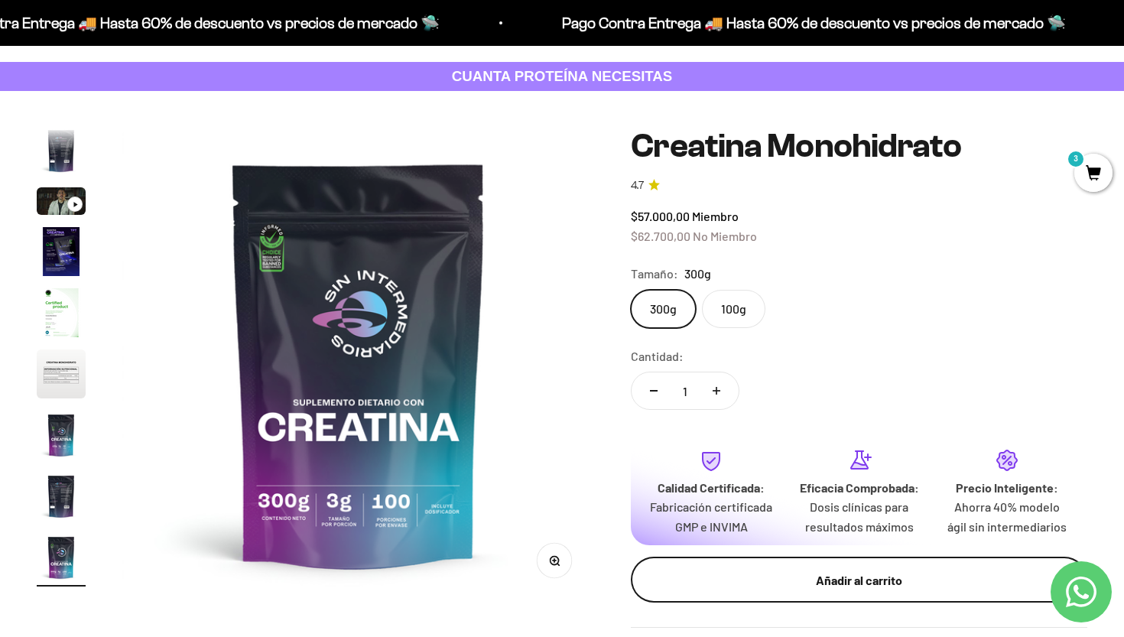
click at [848, 590] on div "Añadir al carrito" at bounding box center [858, 580] width 395 height 20
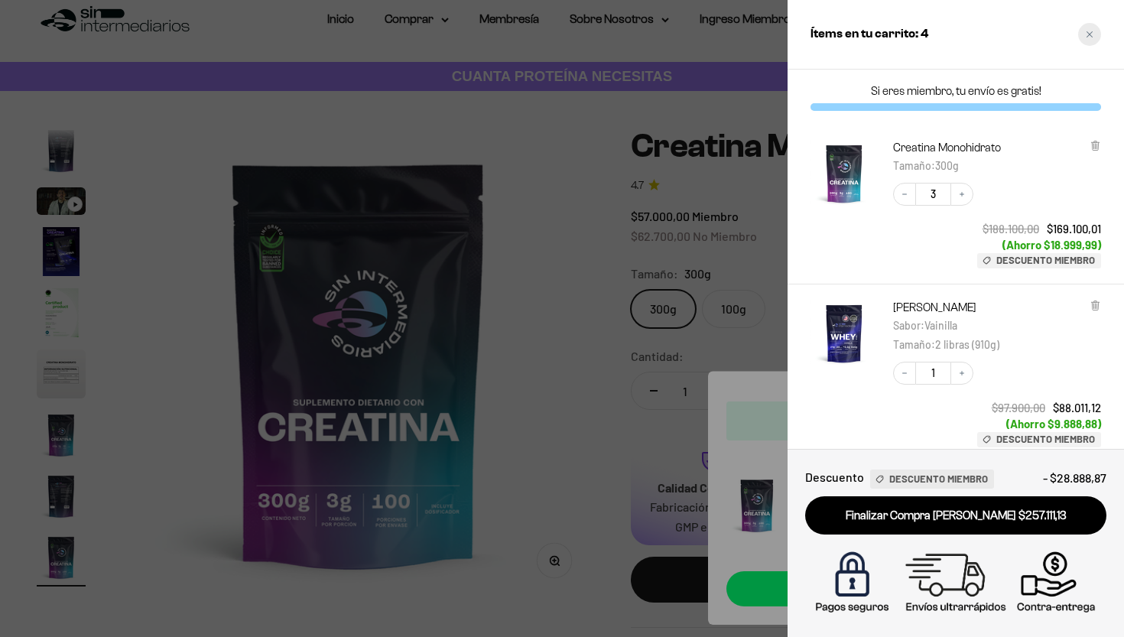
click at [1085, 36] on div "Close cart" at bounding box center [1089, 34] width 23 height 23
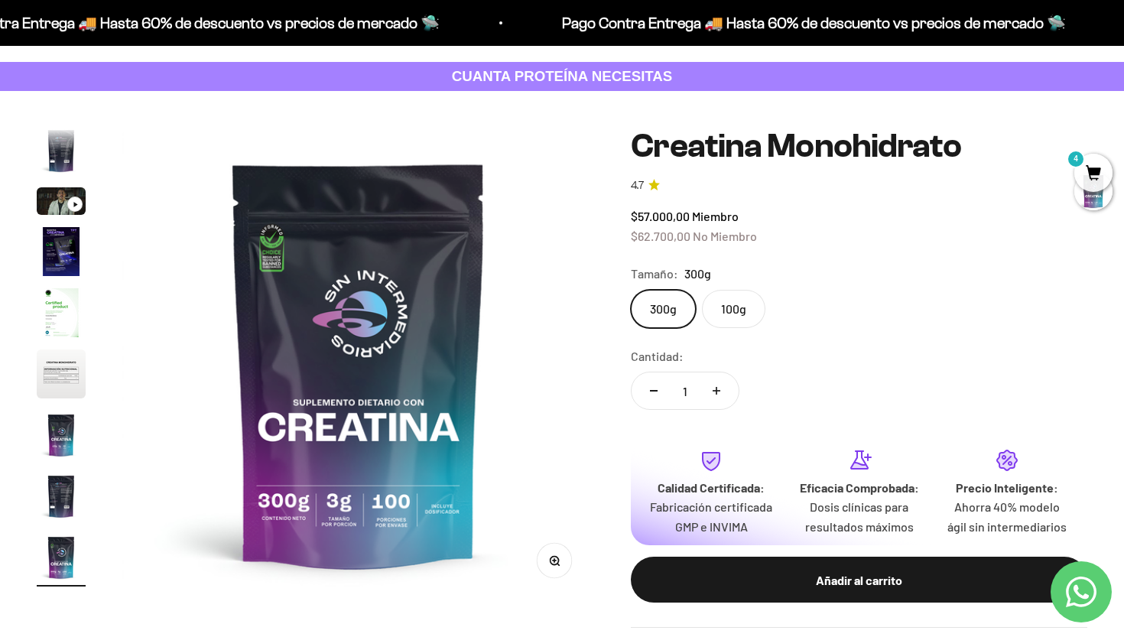
click at [1092, 171] on span "4" at bounding box center [1093, 173] width 38 height 38
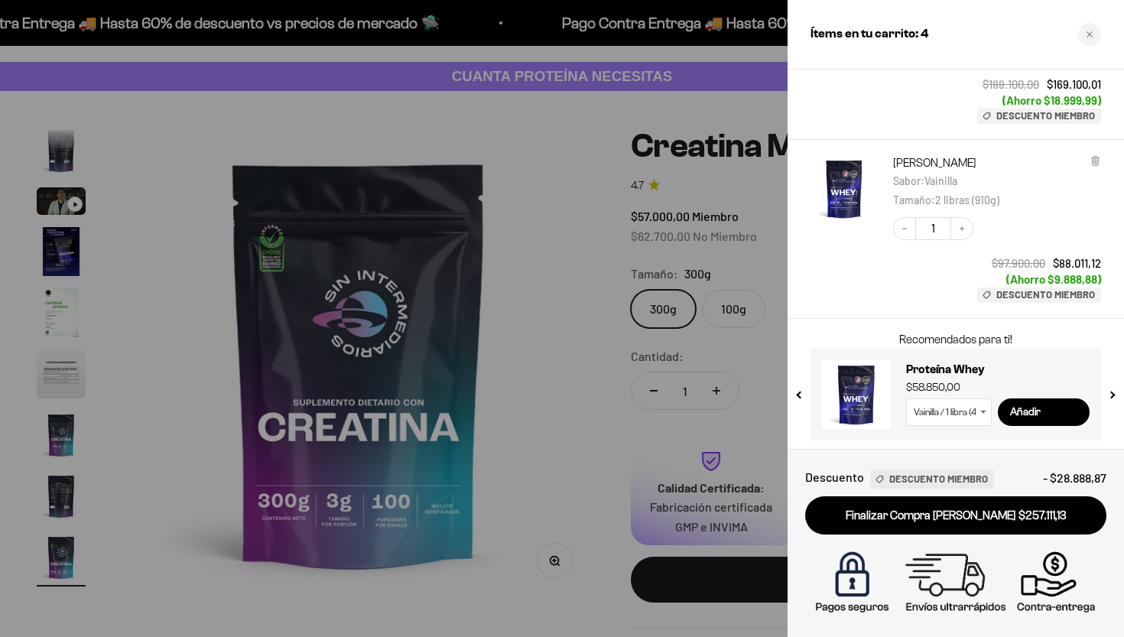
scroll to position [144, 0]
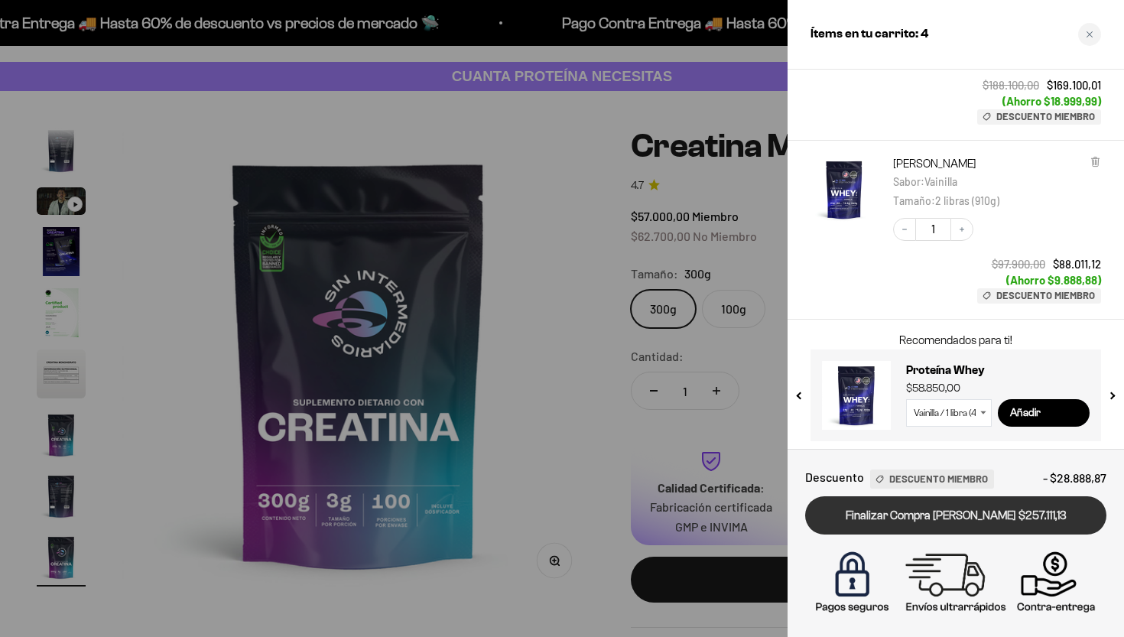
click at [944, 513] on link "Finalizar Compra [PERSON_NAME] $257.111,13" at bounding box center [955, 515] width 301 height 39
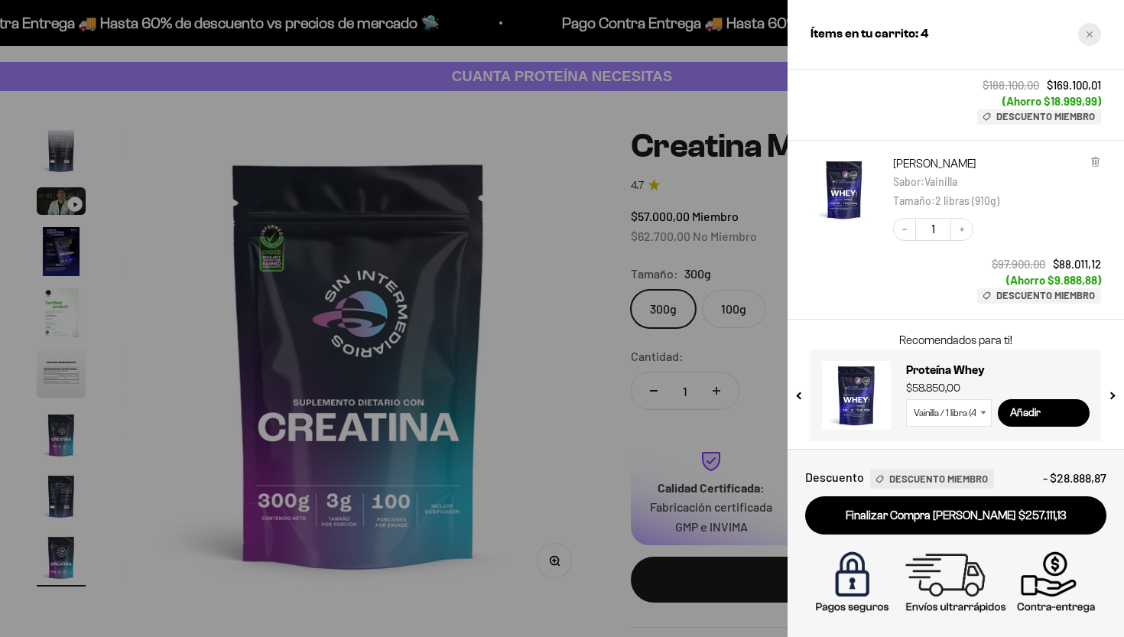
click at [1086, 33] on icon "Close cart" at bounding box center [1089, 35] width 8 height 8
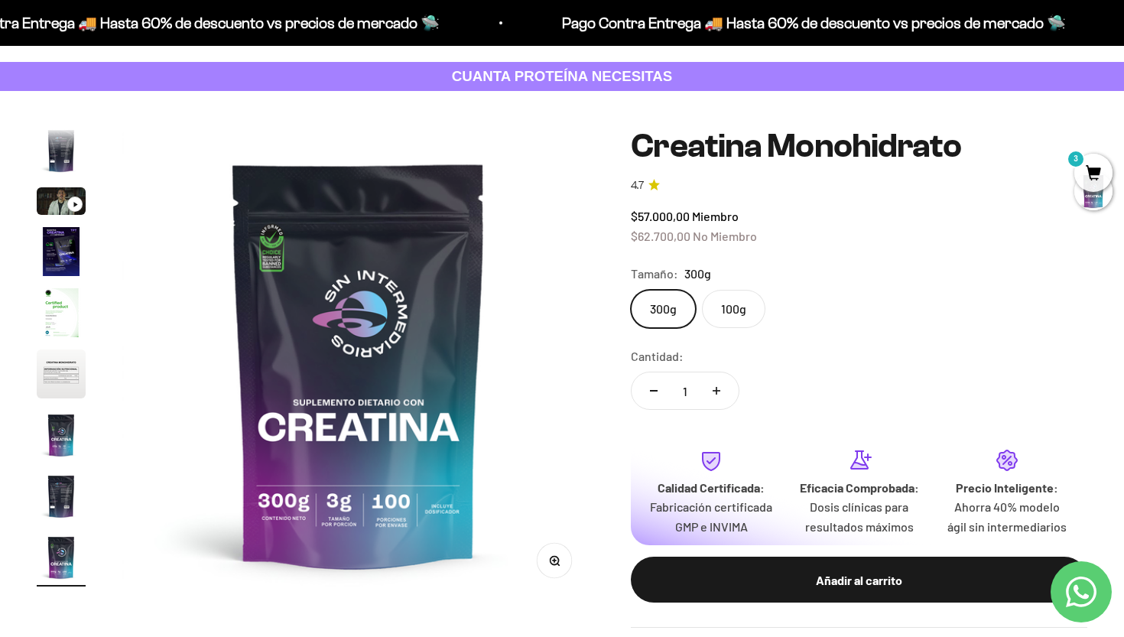
click at [747, 304] on label "100g" at bounding box center [733, 309] width 63 height 38
click at [631, 290] on input "100g" at bounding box center [630, 289] width 1 height 1
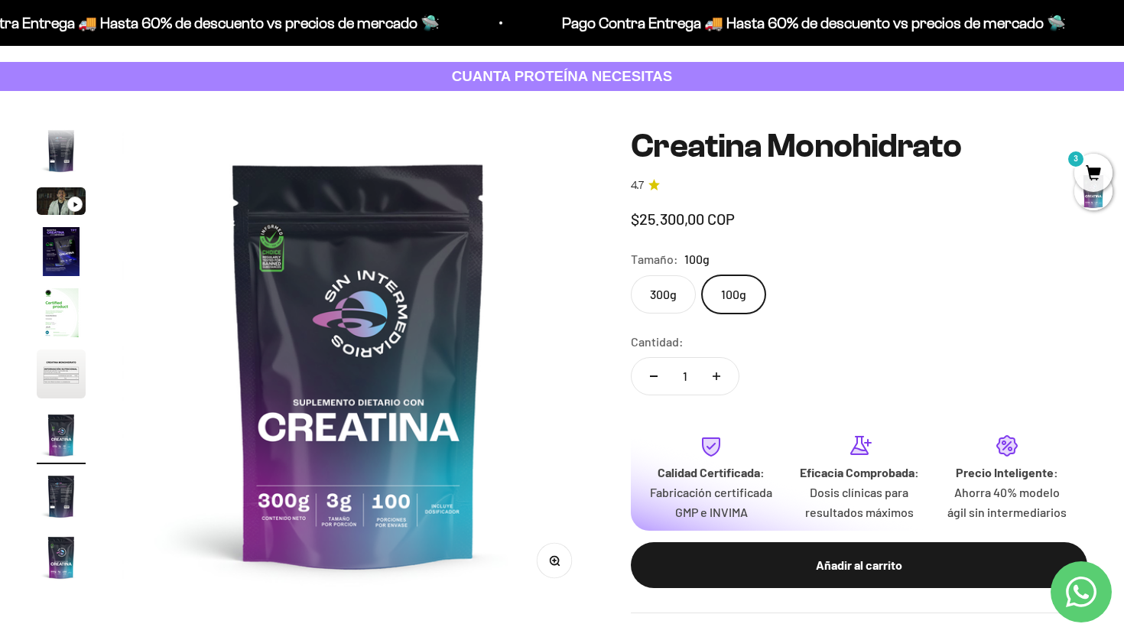
scroll to position [0, 2941]
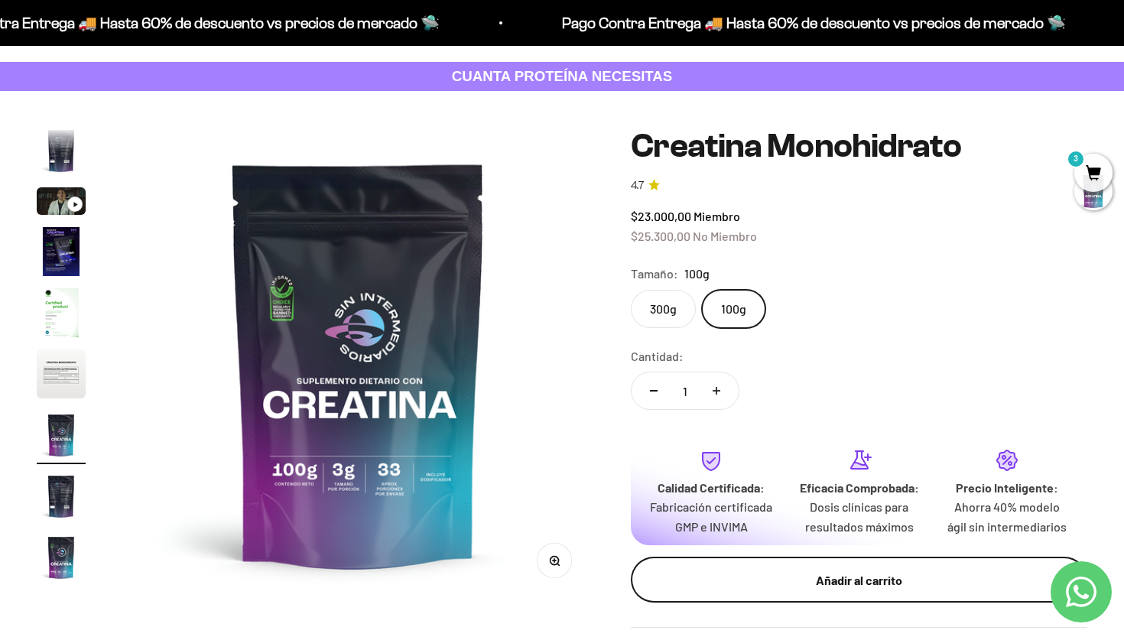
click at [809, 590] on div "Añadir al carrito" at bounding box center [858, 580] width 395 height 20
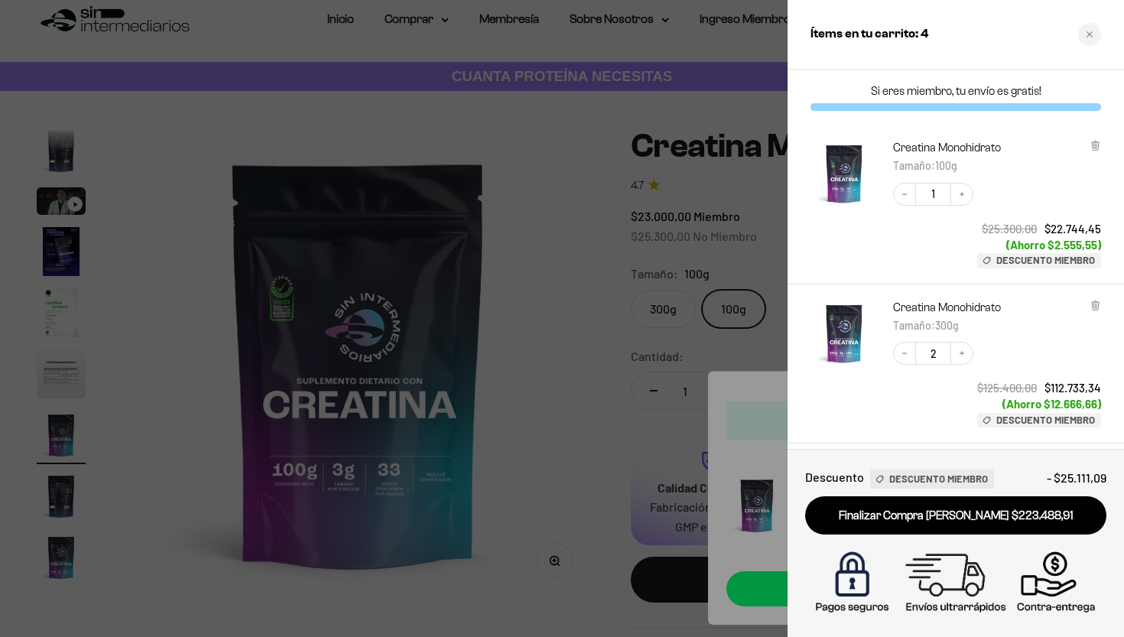
scroll to position [0, 0]
click at [1089, 37] on icon "Close cart" at bounding box center [1089, 35] width 8 height 8
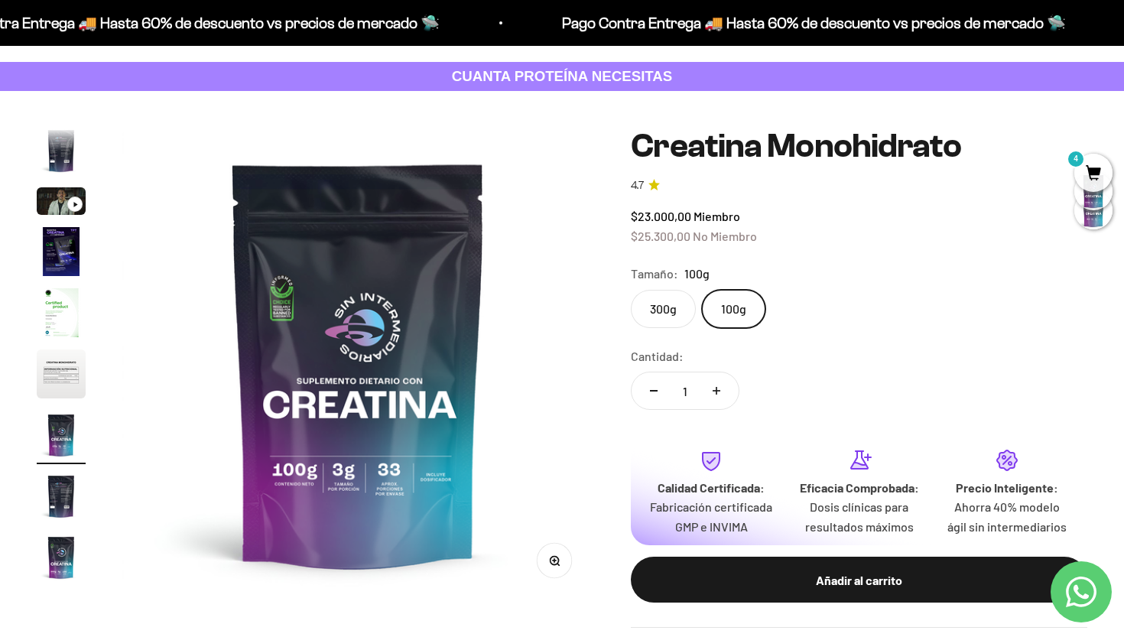
click at [1095, 170] on span "4" at bounding box center [1093, 173] width 38 height 38
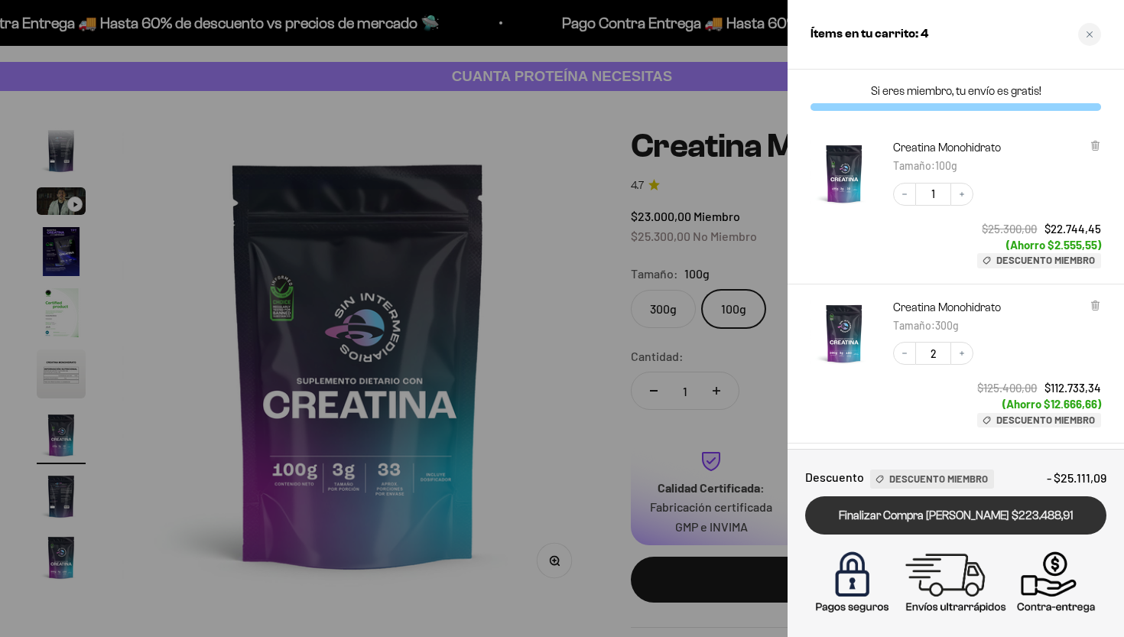
click at [939, 517] on link "Finalizar Compra [PERSON_NAME] $223.488,91" at bounding box center [955, 515] width 301 height 39
